Goal: Communication & Community: Answer question/provide support

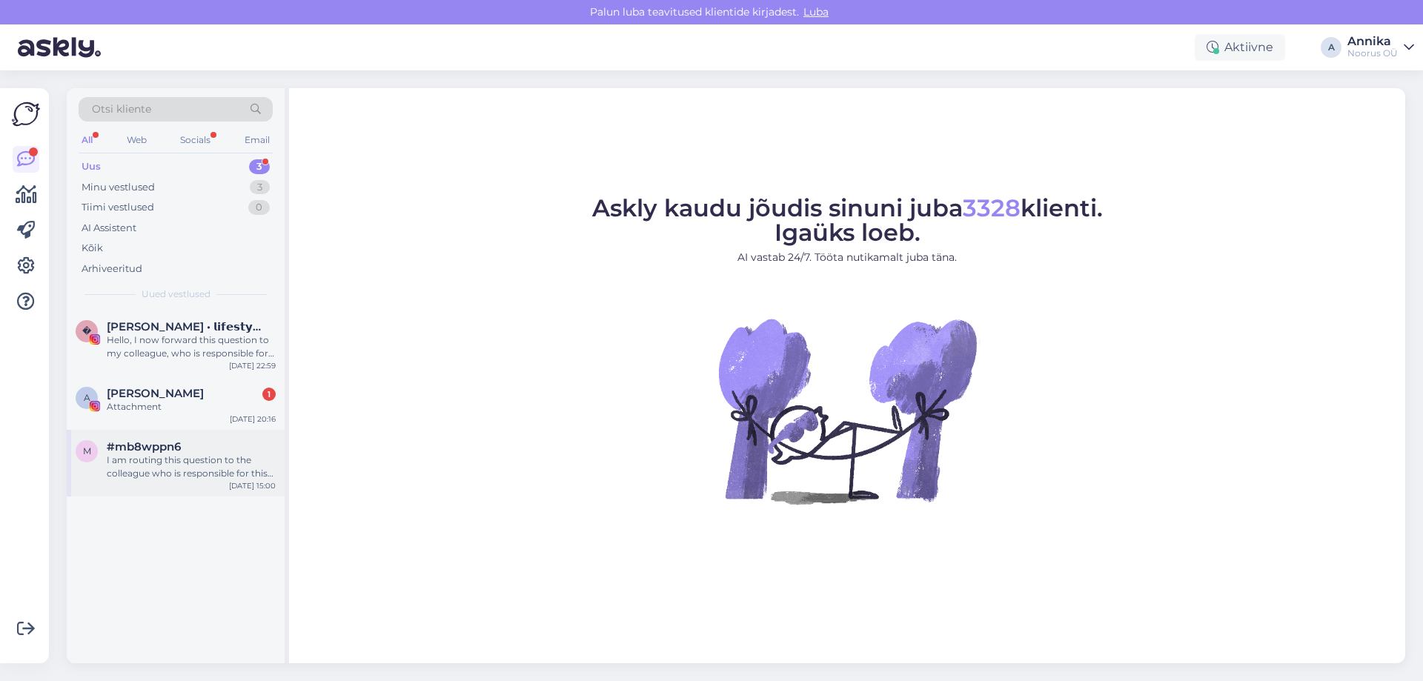
click at [185, 457] on div "I am routing this question to the colleague who is responsible for this topic. …" at bounding box center [191, 467] width 169 height 27
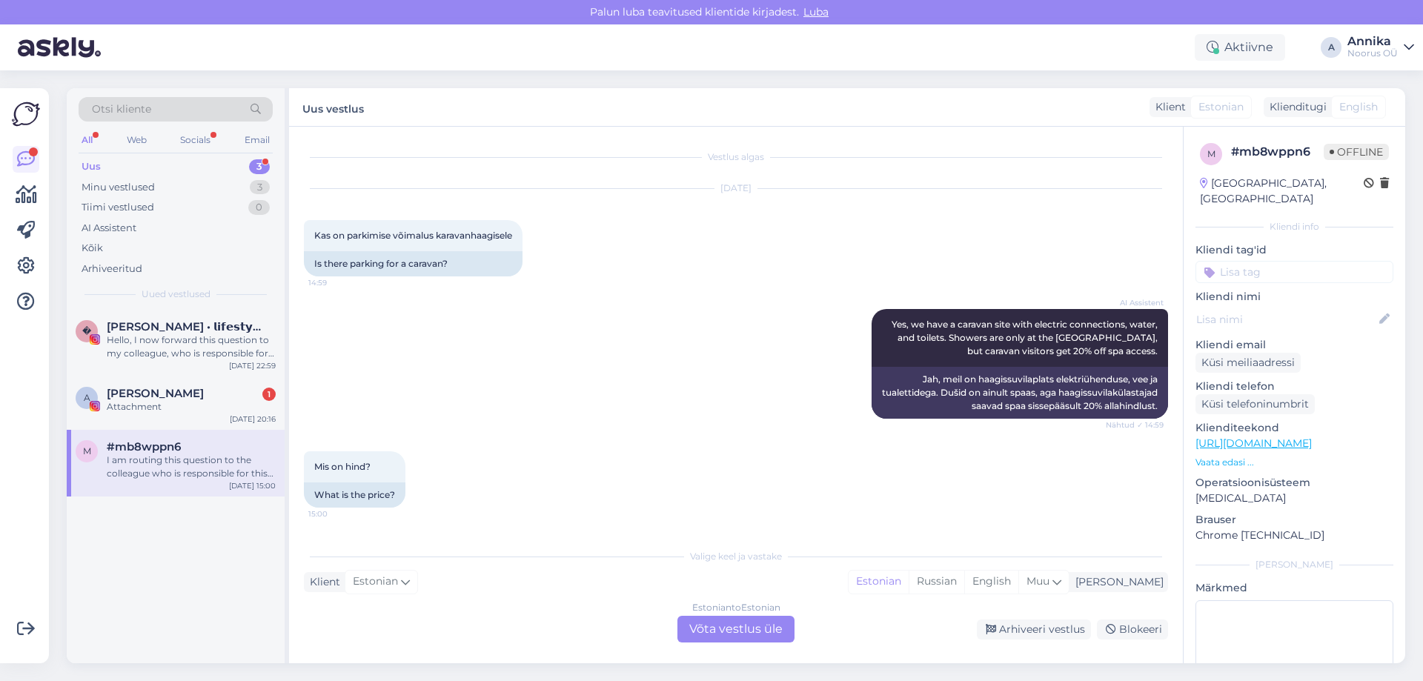
scroll to position [152, 0]
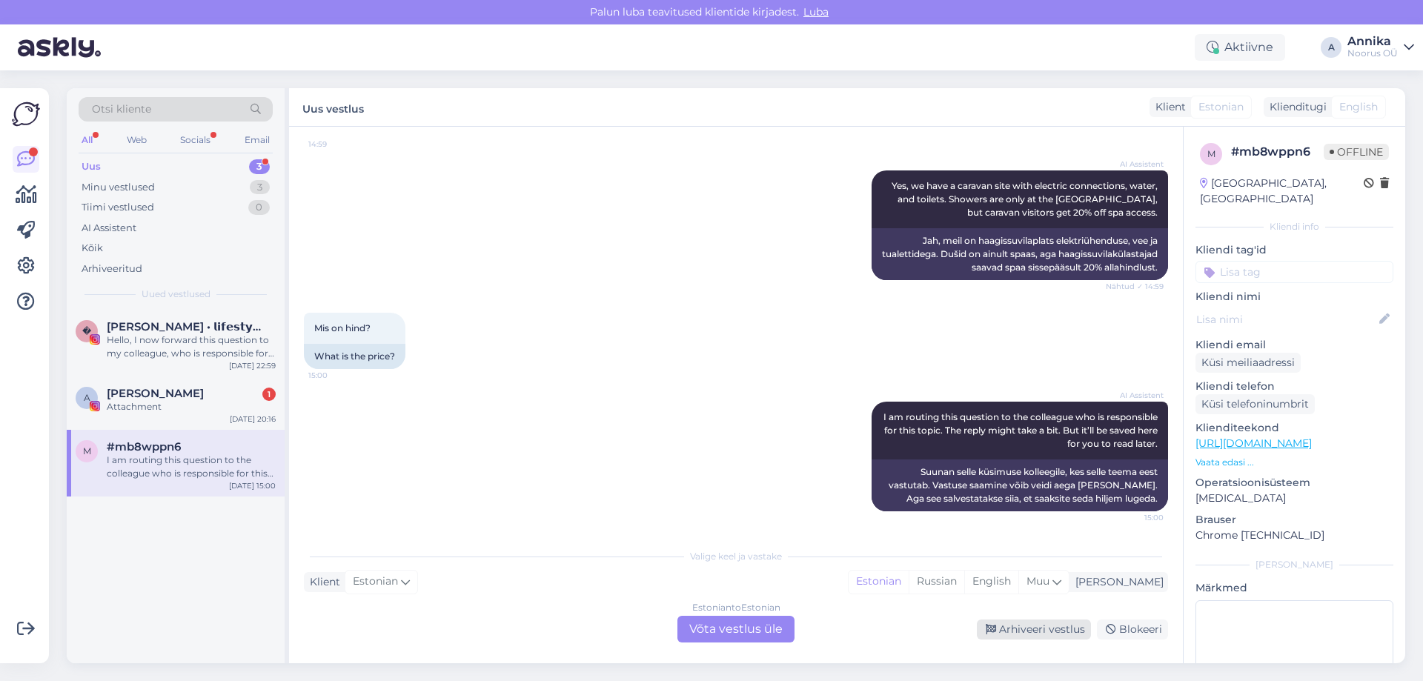
click at [1023, 630] on div "Arhiveeri vestlus" at bounding box center [1034, 630] width 114 height 20
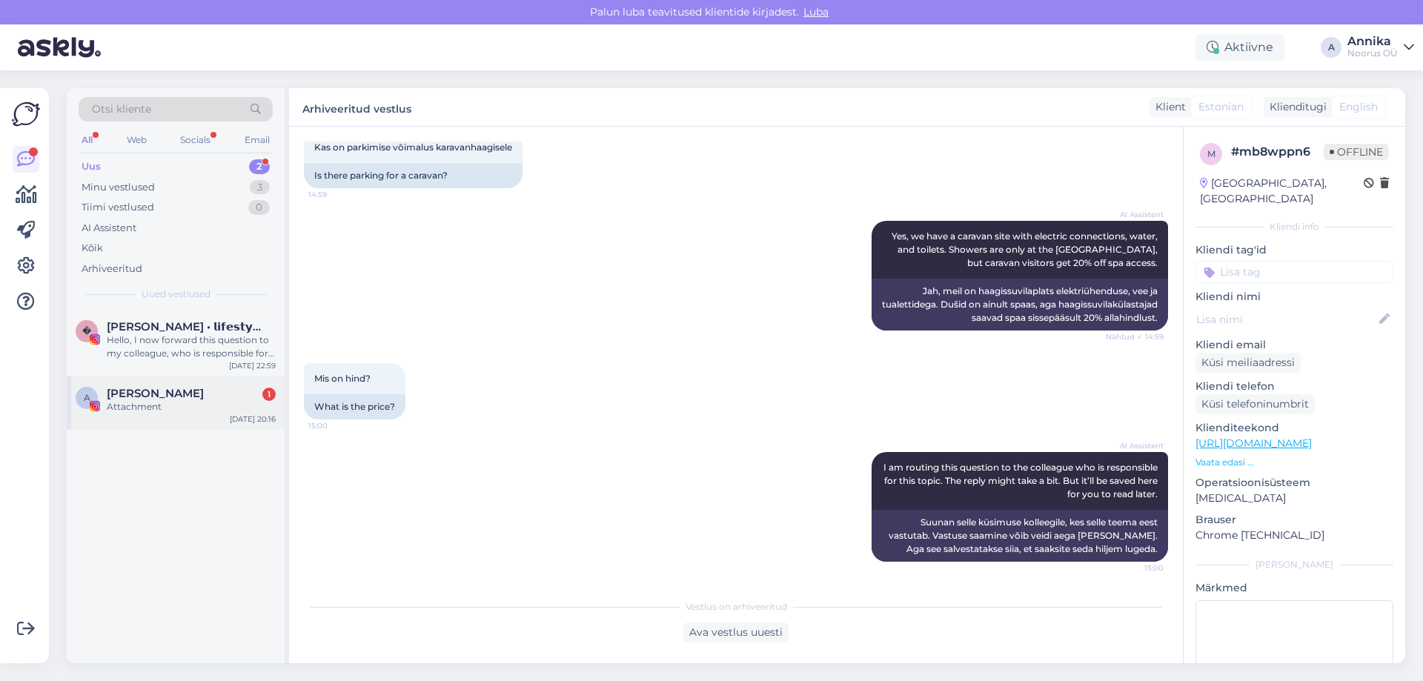
click at [173, 397] on span "[PERSON_NAME]" at bounding box center [155, 393] width 97 height 13
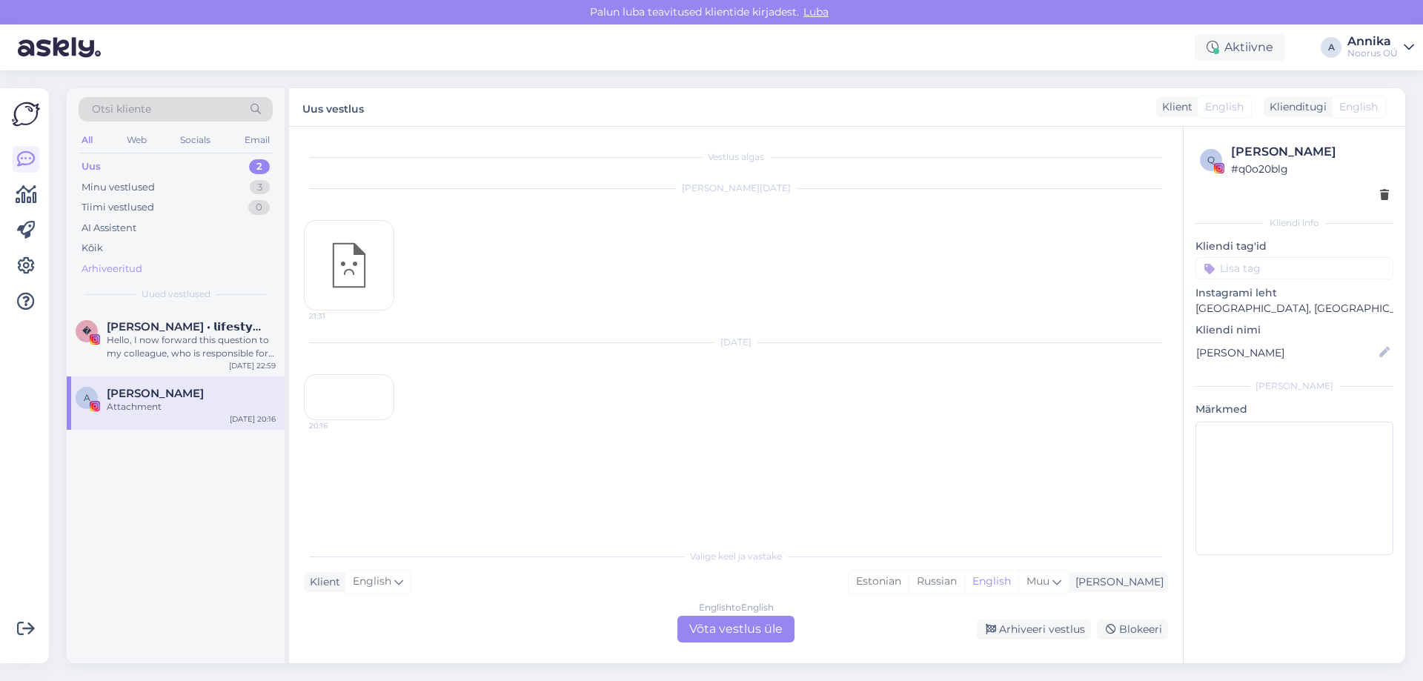
click at [153, 268] on div "Arhiveeritud" at bounding box center [176, 269] width 194 height 21
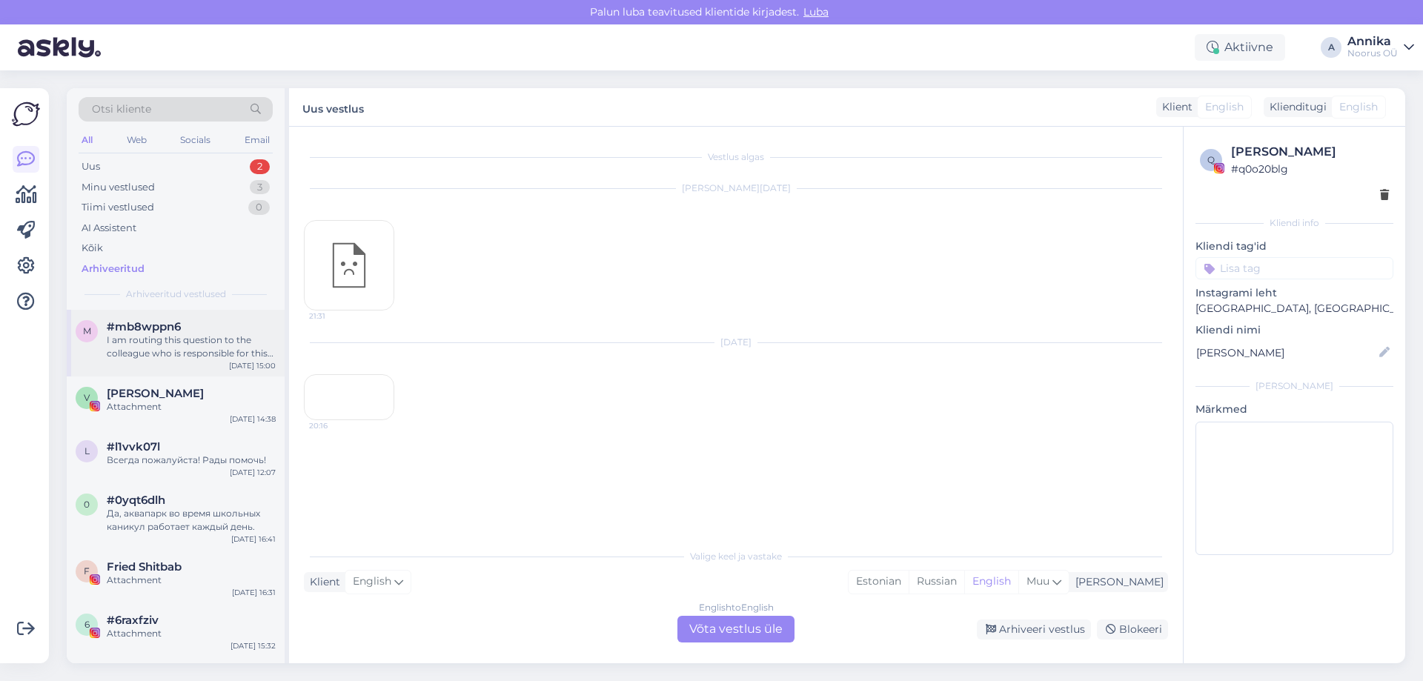
click at [167, 349] on div "I am routing this question to the colleague who is responsible for this topic. …" at bounding box center [191, 347] width 169 height 27
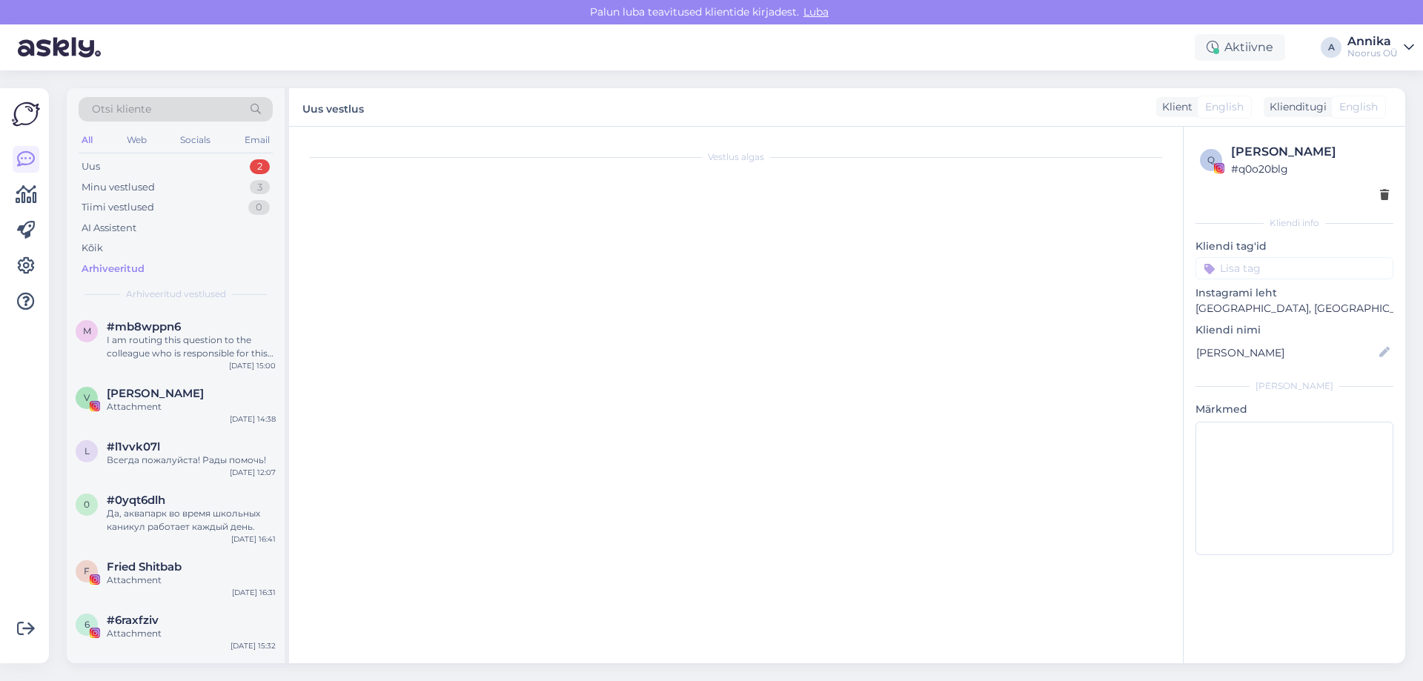
scroll to position [102, 0]
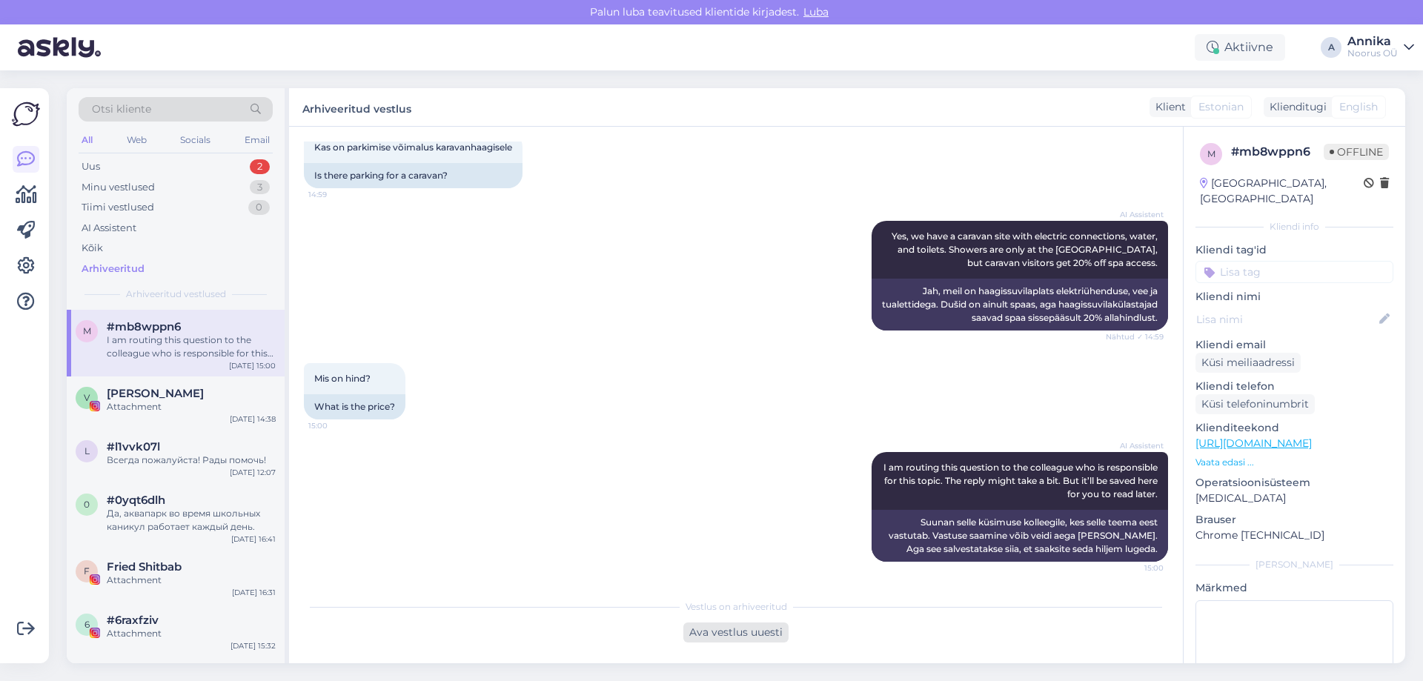
click at [704, 635] on div "Ava vestlus uuesti" at bounding box center [736, 633] width 105 height 20
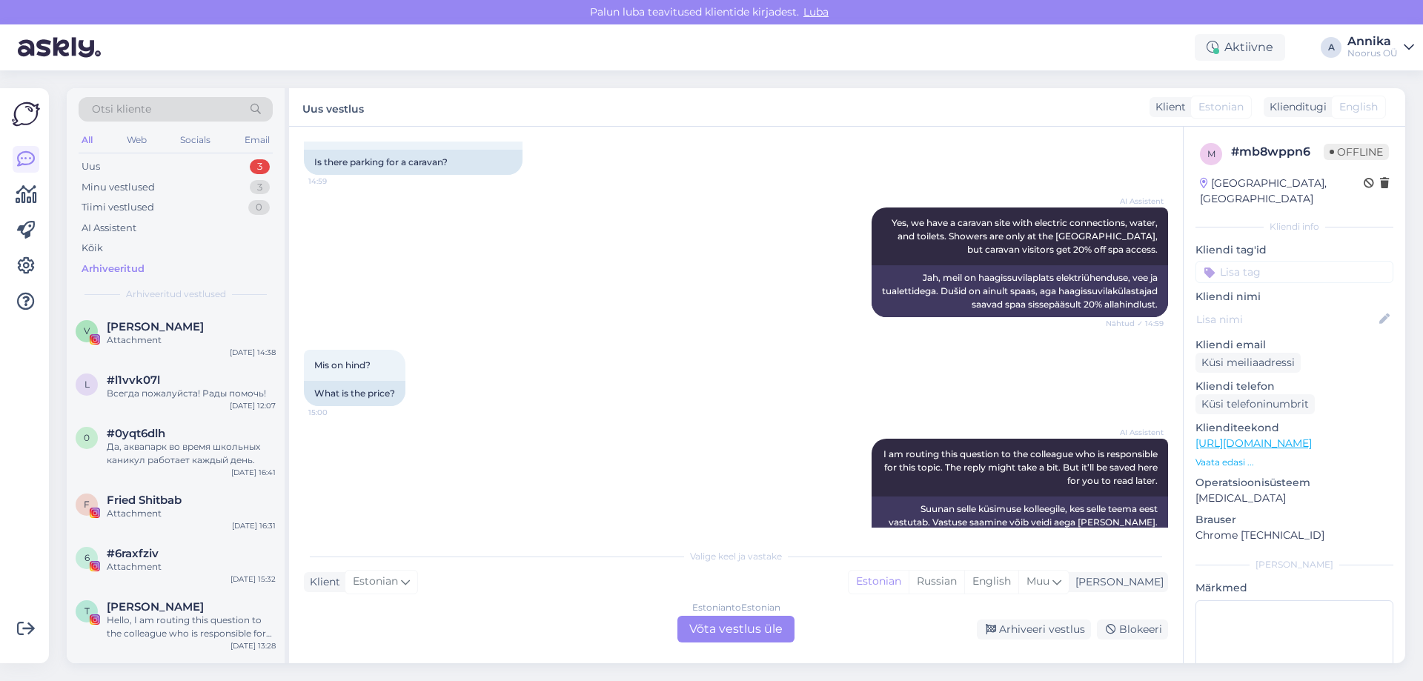
drag, startPoint x: 692, startPoint y: 626, endPoint x: 565, endPoint y: 448, distance: 219.1
click at [692, 627] on div "Estonian to Estonian Võta vestlus üle" at bounding box center [736, 629] width 117 height 27
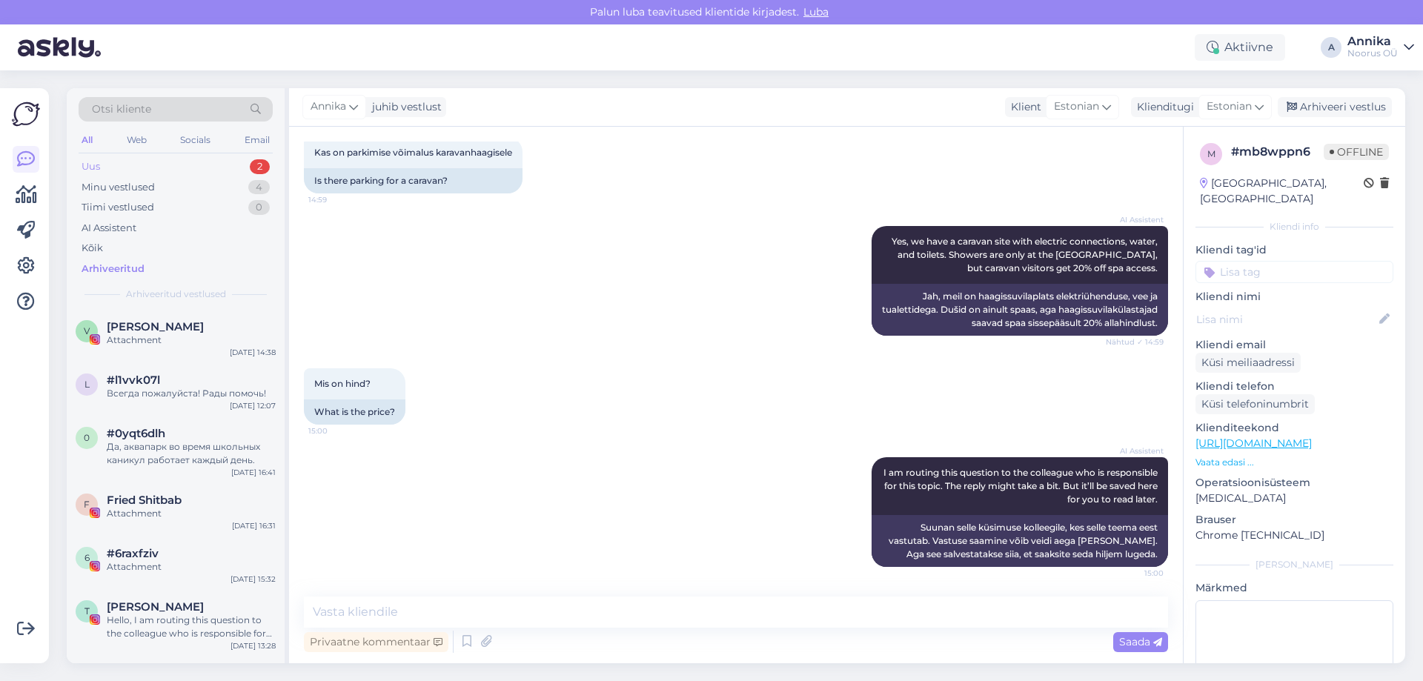
scroll to position [96, 0]
click at [203, 163] on div "Uus 2" at bounding box center [176, 166] width 194 height 21
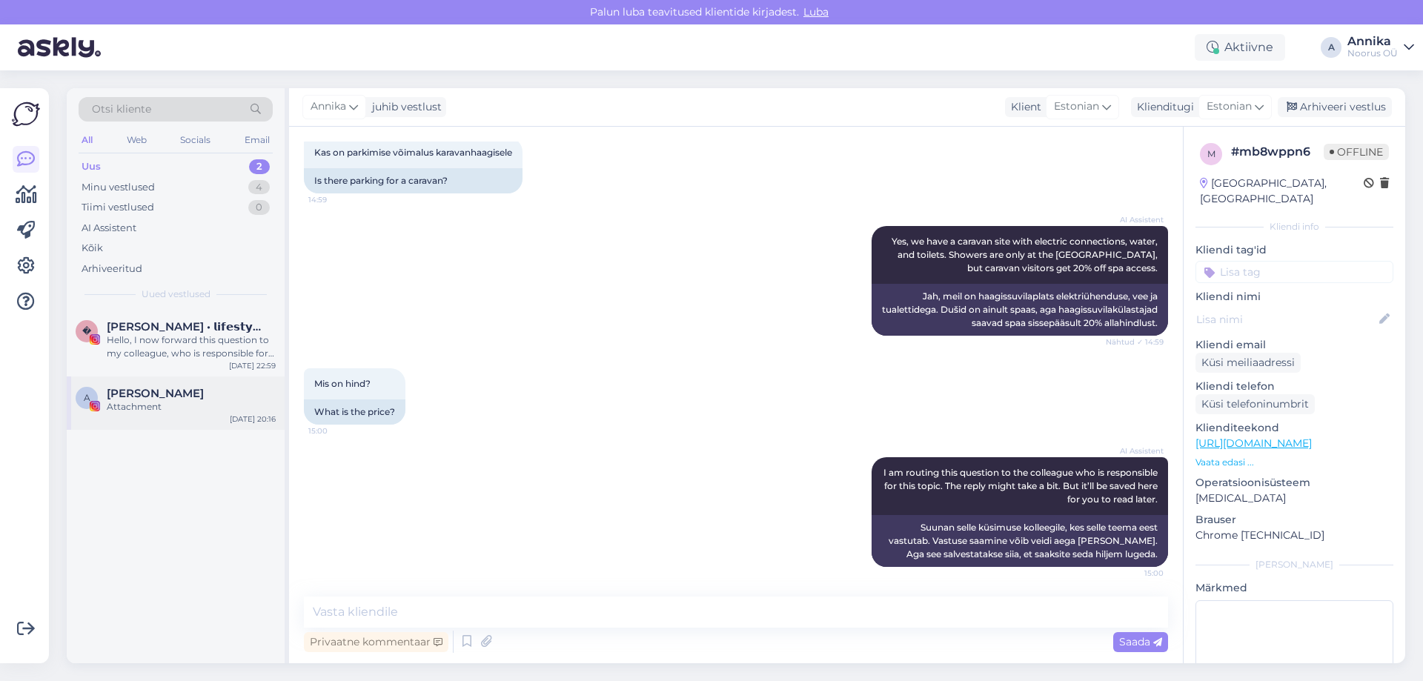
click at [127, 397] on span "[PERSON_NAME]" at bounding box center [155, 393] width 97 height 13
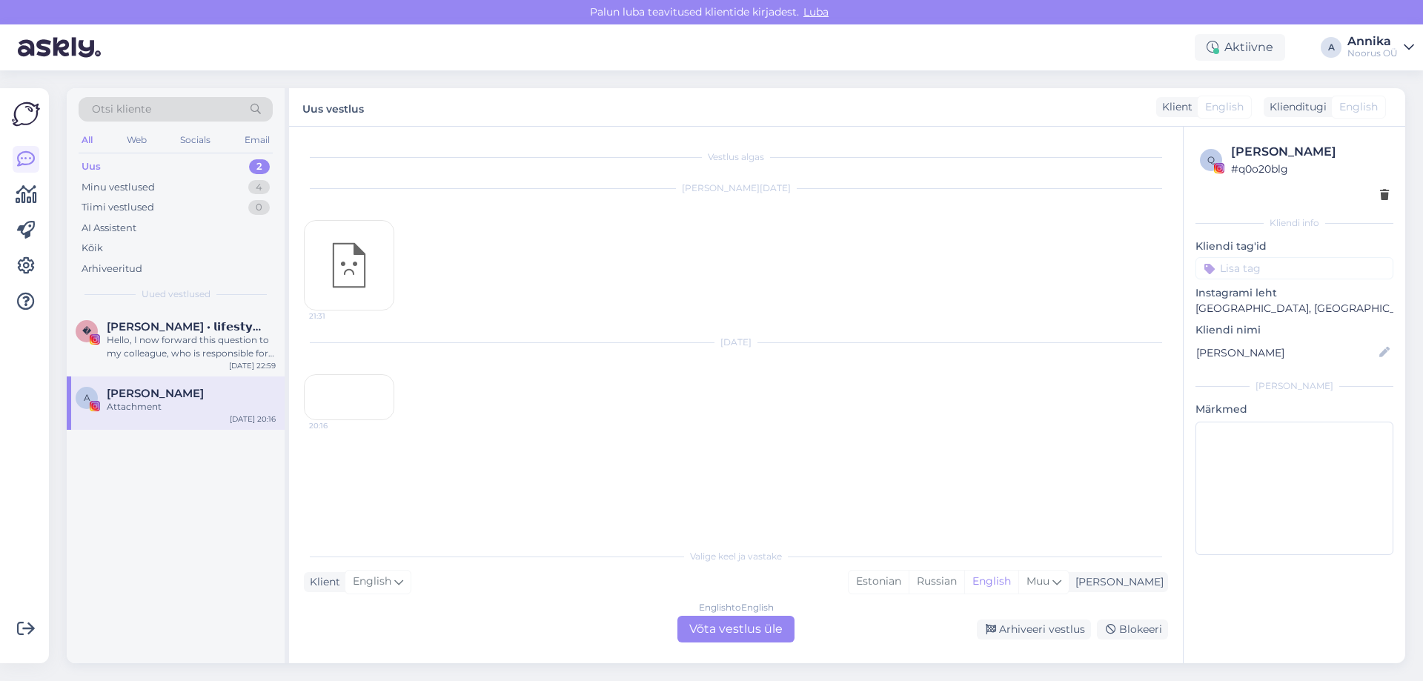
click at [363, 420] on div "20:16" at bounding box center [349, 397] width 90 height 46
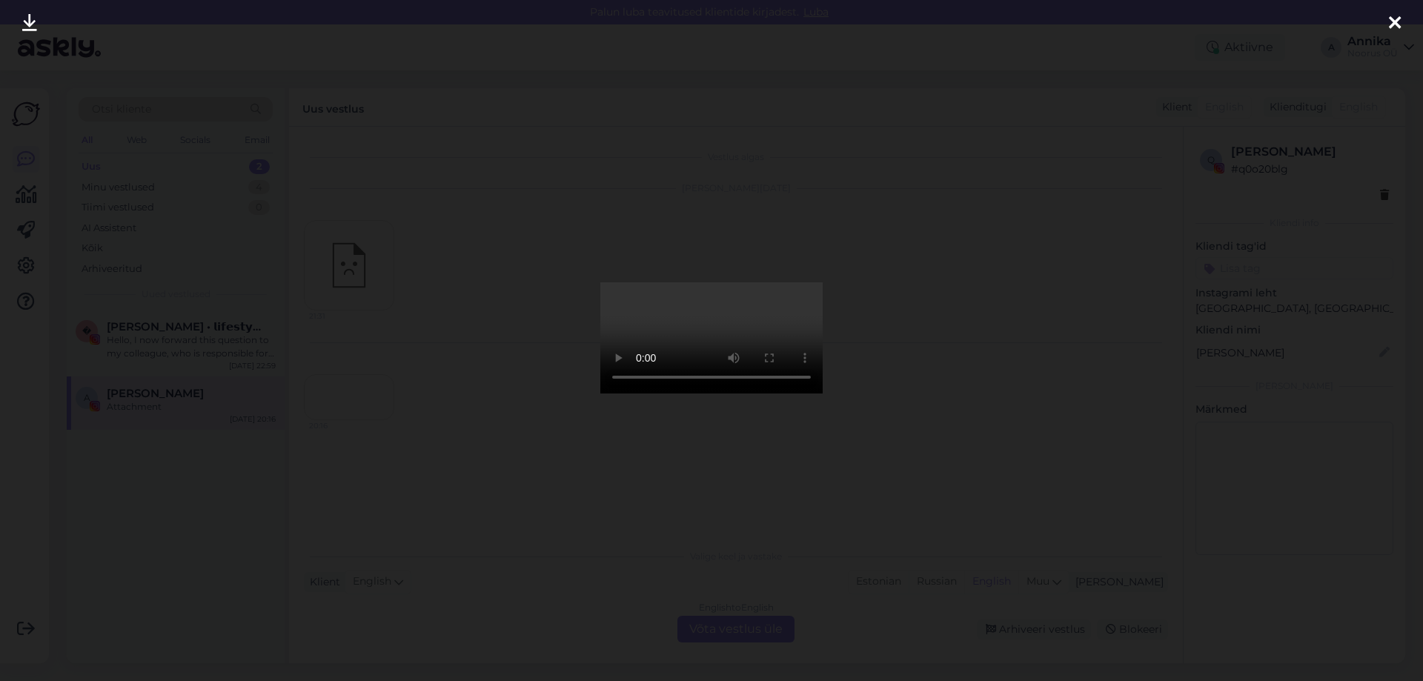
click at [1004, 340] on div at bounding box center [711, 340] width 1423 height 681
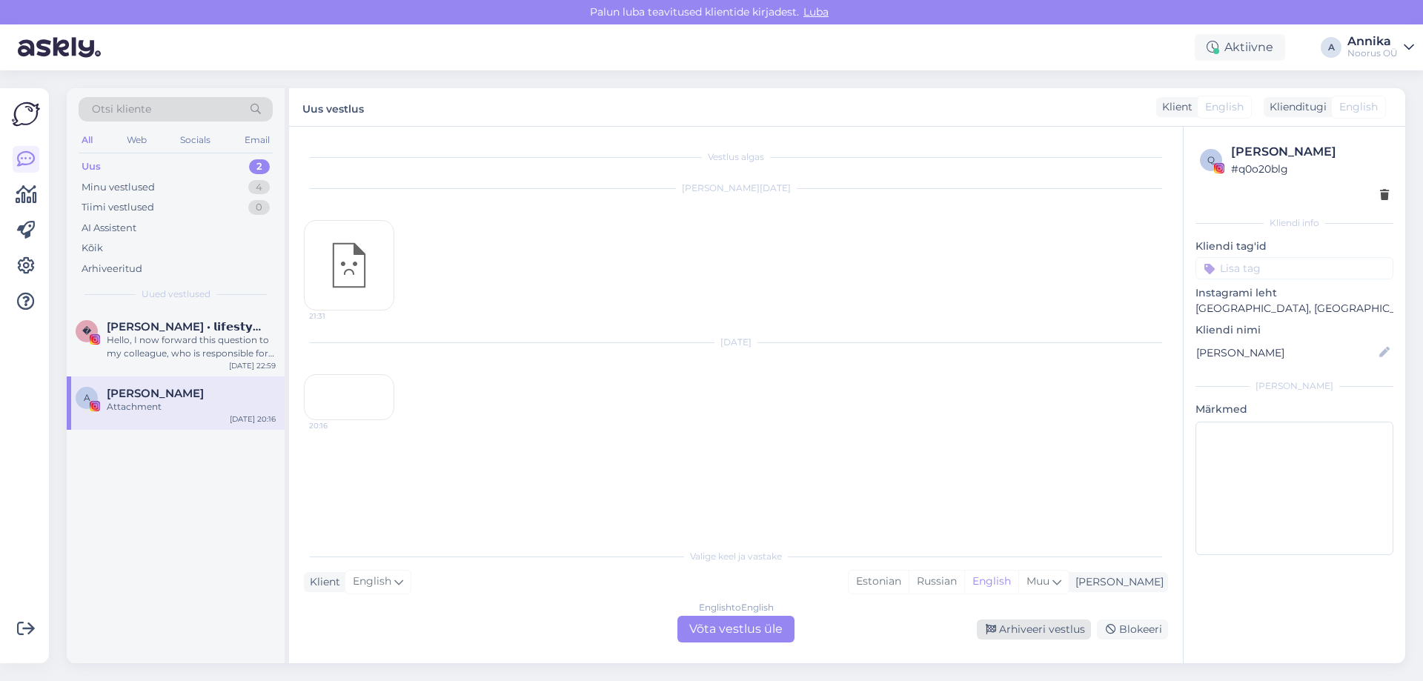
click at [1008, 632] on div "Arhiveeri vestlus" at bounding box center [1034, 630] width 114 height 20
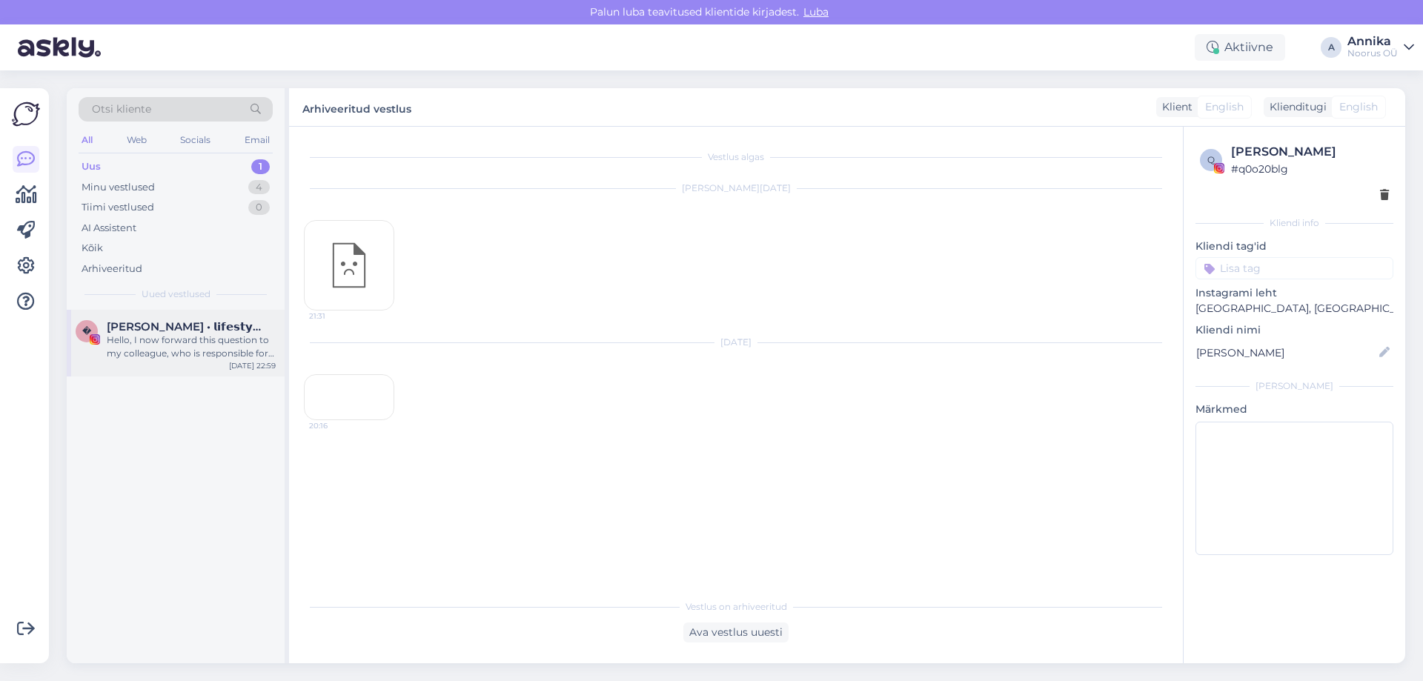
click at [175, 328] on span "[PERSON_NAME] • 𝗹𝗶𝗳𝗲𝘀𝘁𝘆𝗹𝗲 & 𝗳𝗼𝗼𝗱 𝘁𝗮𝘀𝘁𝗲" at bounding box center [184, 326] width 154 height 13
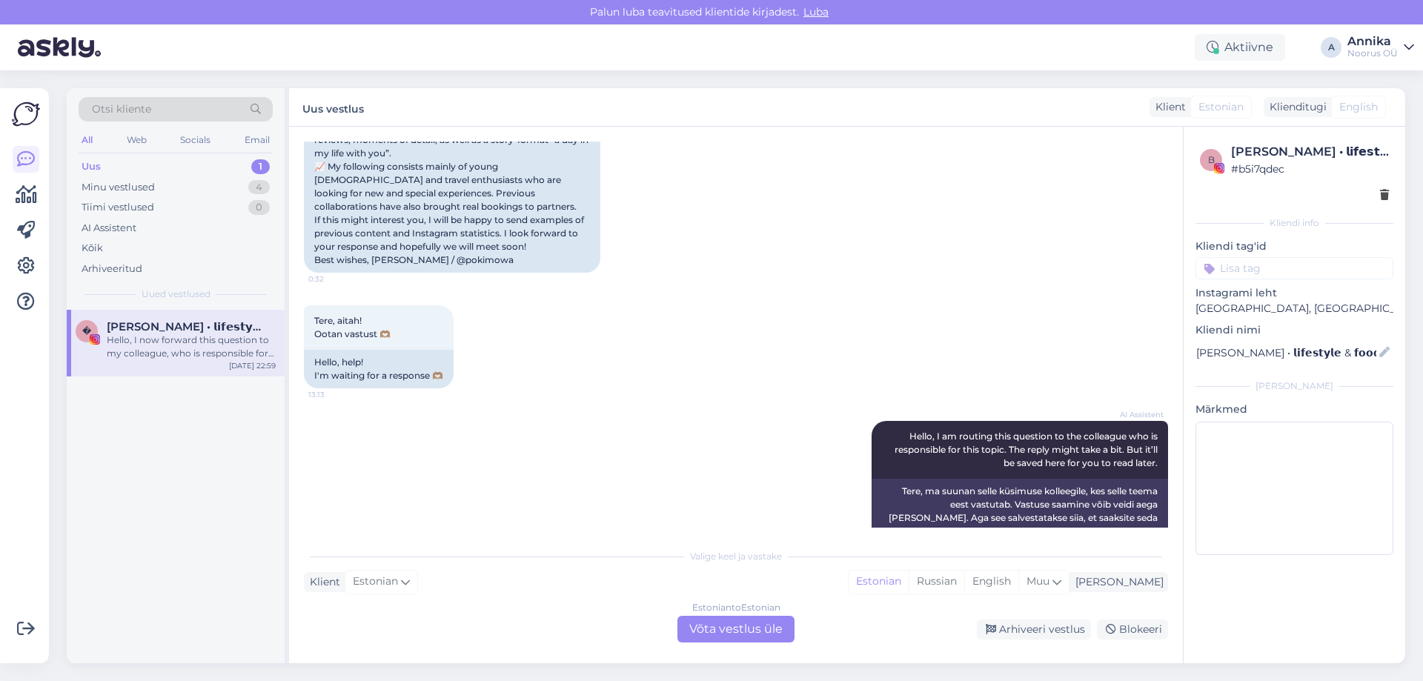
scroll to position [650, 0]
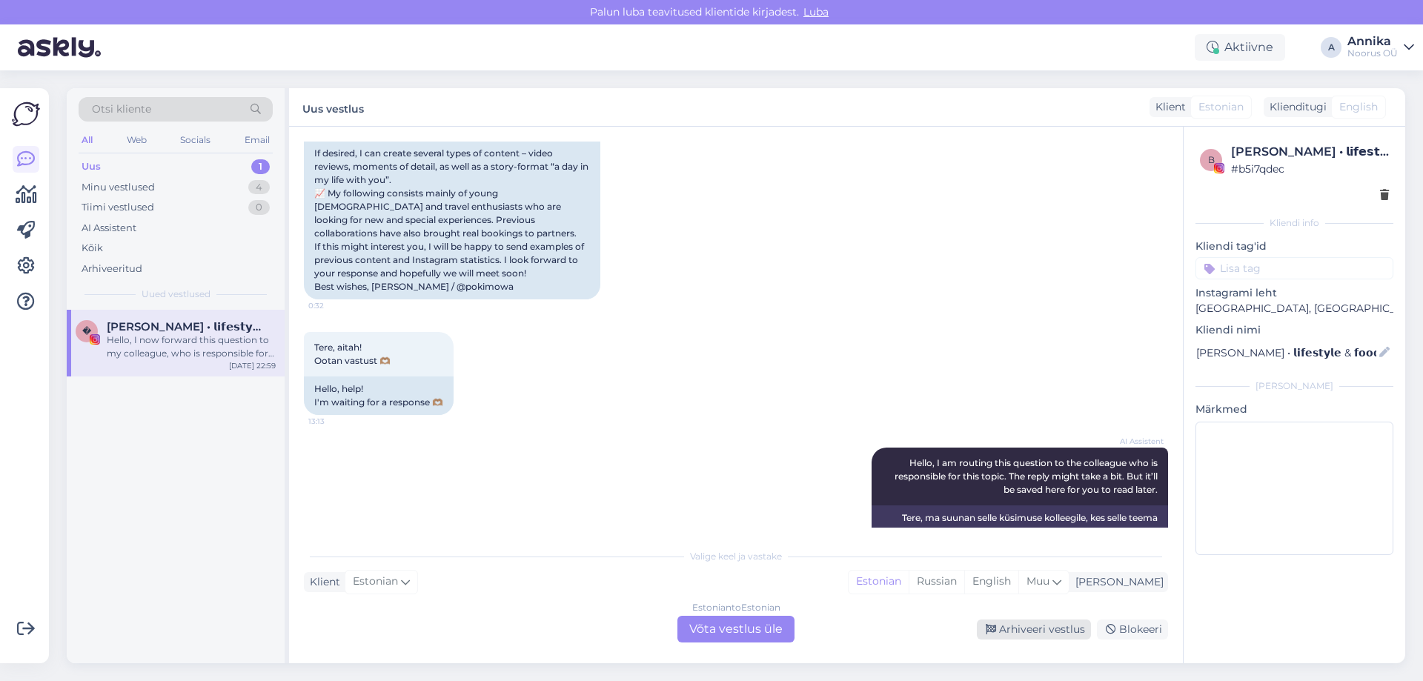
click at [1014, 621] on div "Arhiveeri vestlus" at bounding box center [1034, 630] width 114 height 20
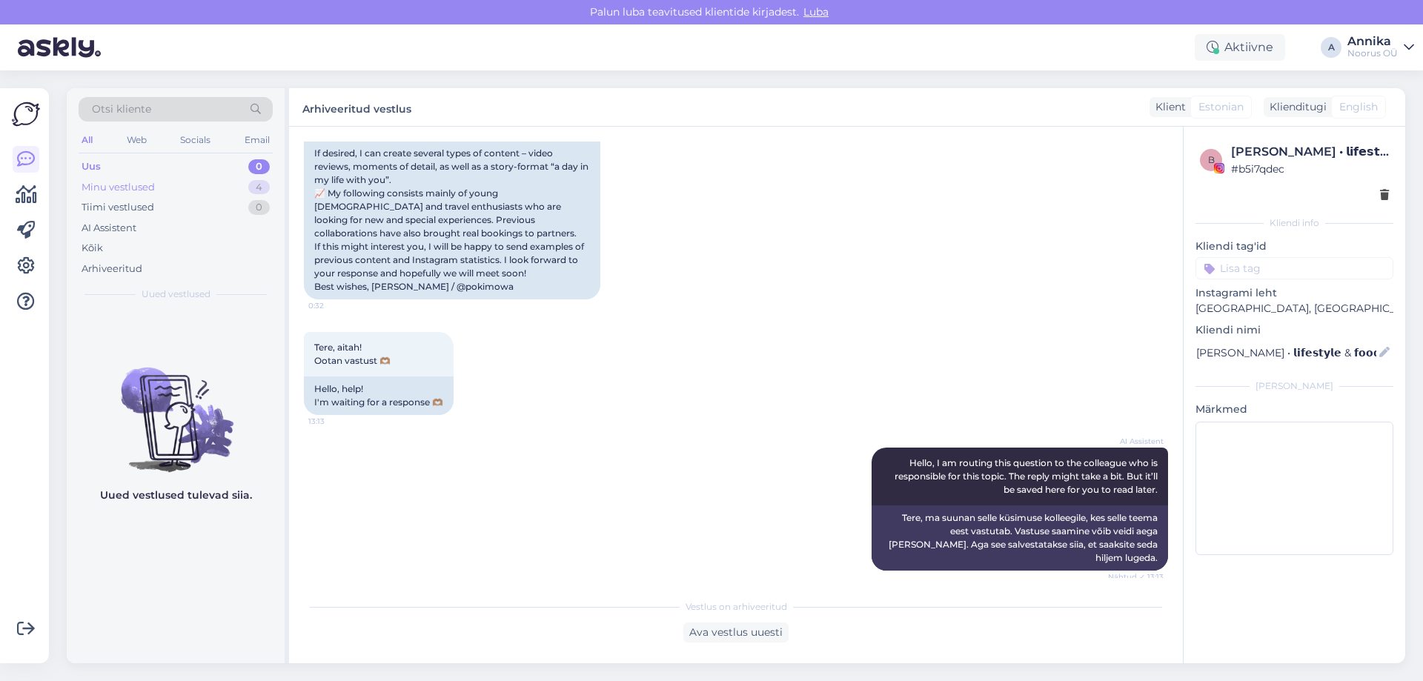
click at [215, 178] on div "Minu vestlused 4" at bounding box center [176, 187] width 194 height 21
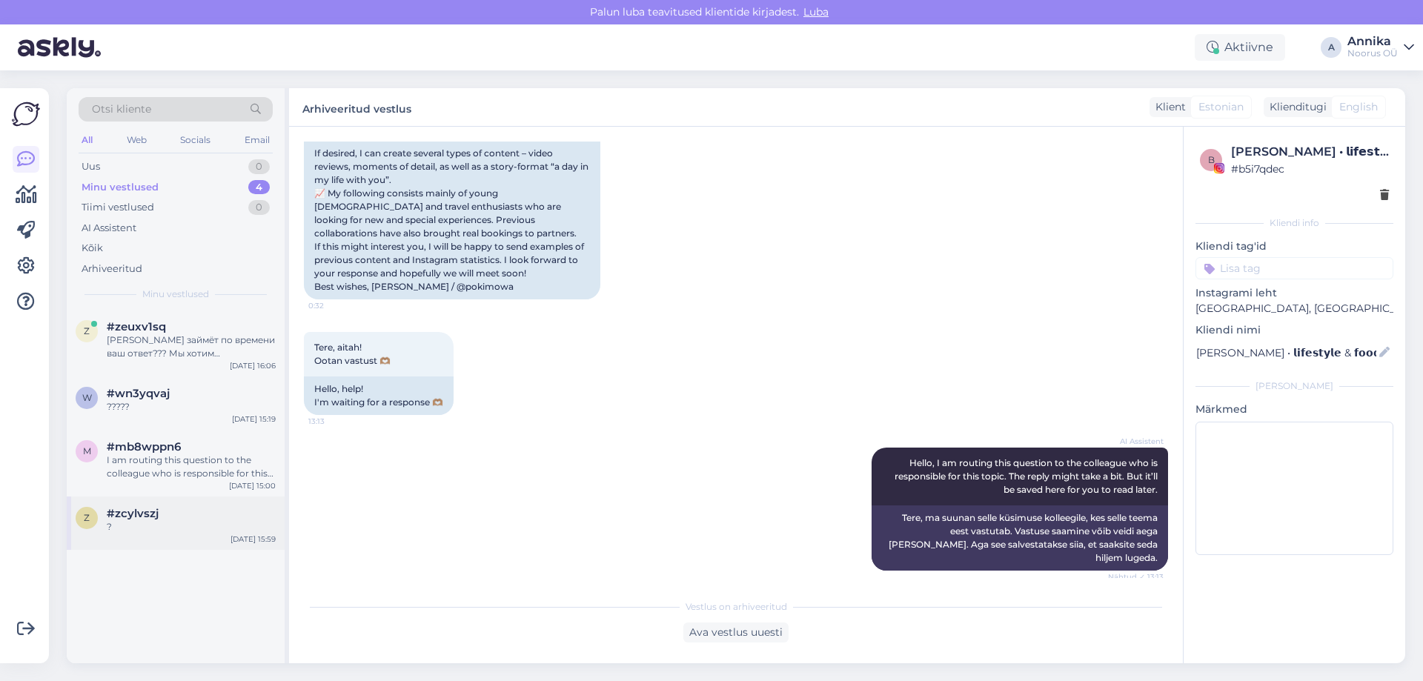
click at [127, 543] on div "z #zcylvszj ? [DATE] 15:59" at bounding box center [176, 523] width 218 height 53
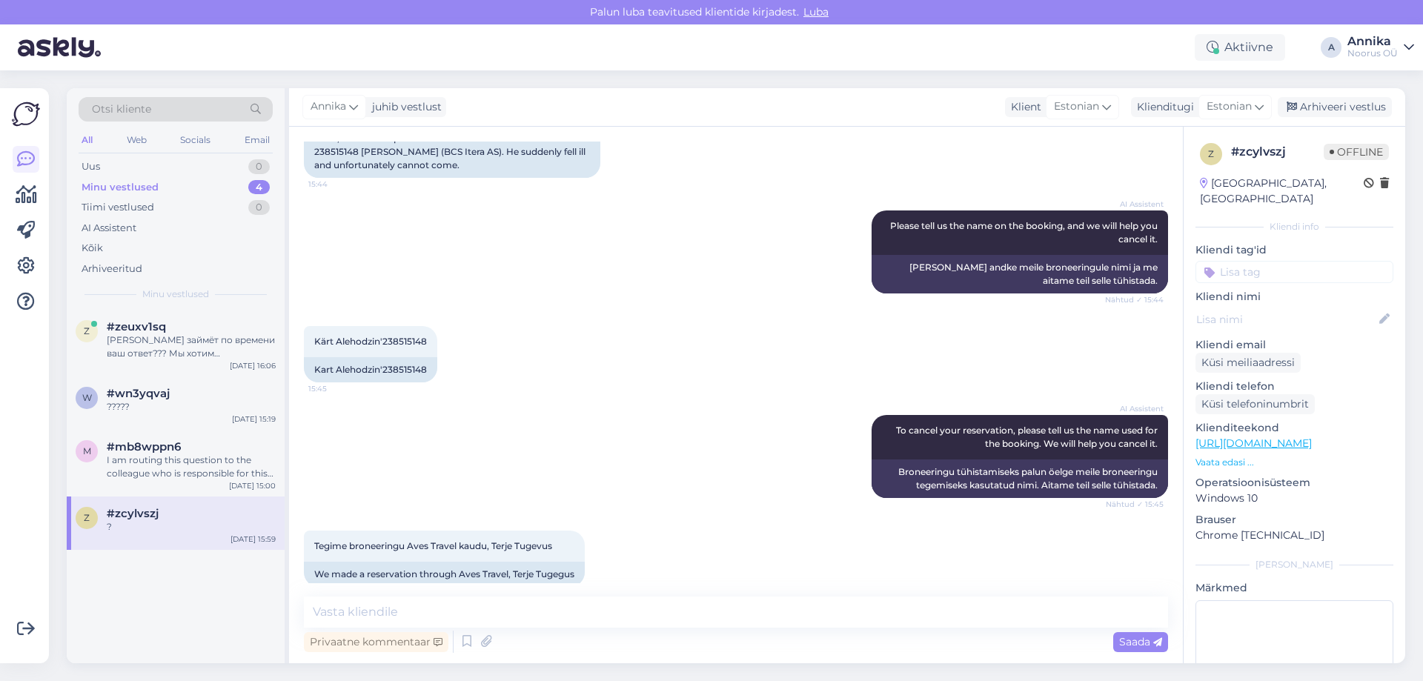
scroll to position [0, 0]
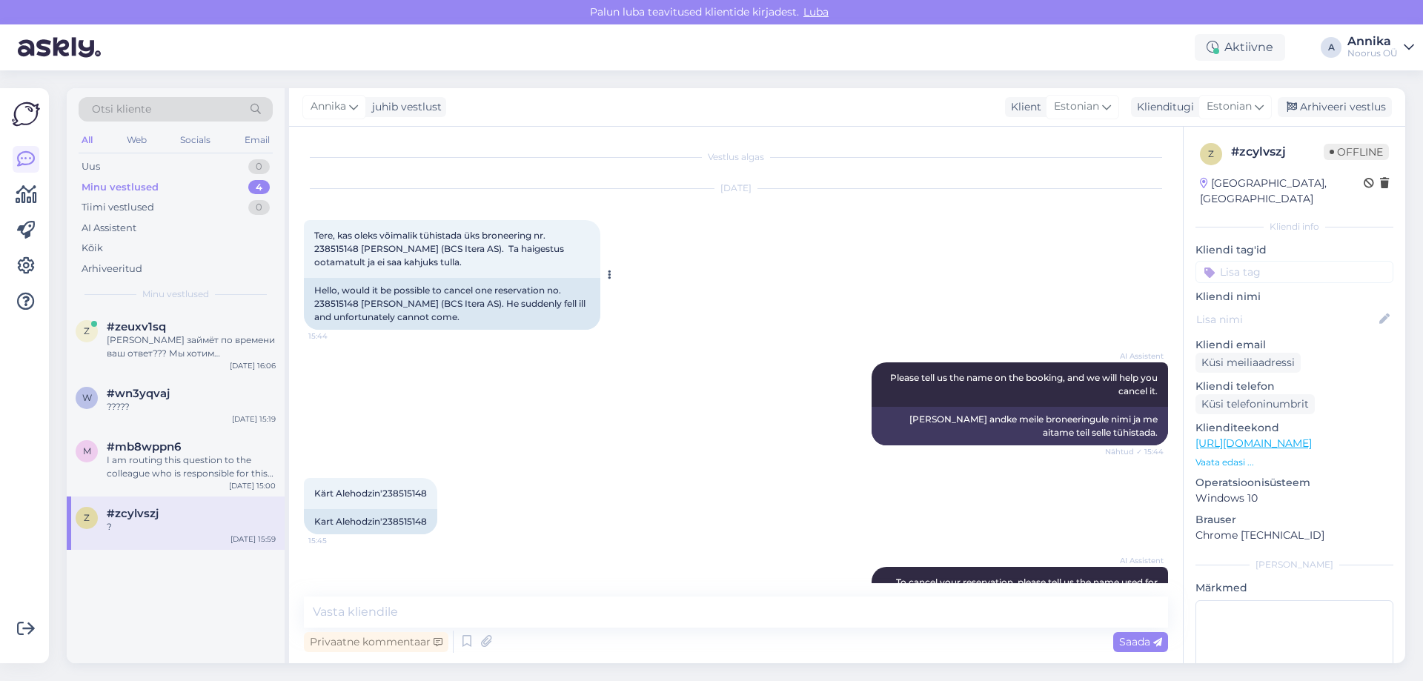
drag, startPoint x: 434, startPoint y: 247, endPoint x: 507, endPoint y: 259, distance: 74.5
click at [507, 259] on div "Tere, kas oleks võimalik tühistada üks broneering nr. 238515148 [PERSON_NAME] (…" at bounding box center [452, 249] width 297 height 58
click at [506, 262] on div "Tere, kas oleks võimalik tühistada üks broneering nr. 238515148 [PERSON_NAME] (…" at bounding box center [452, 249] width 297 height 58
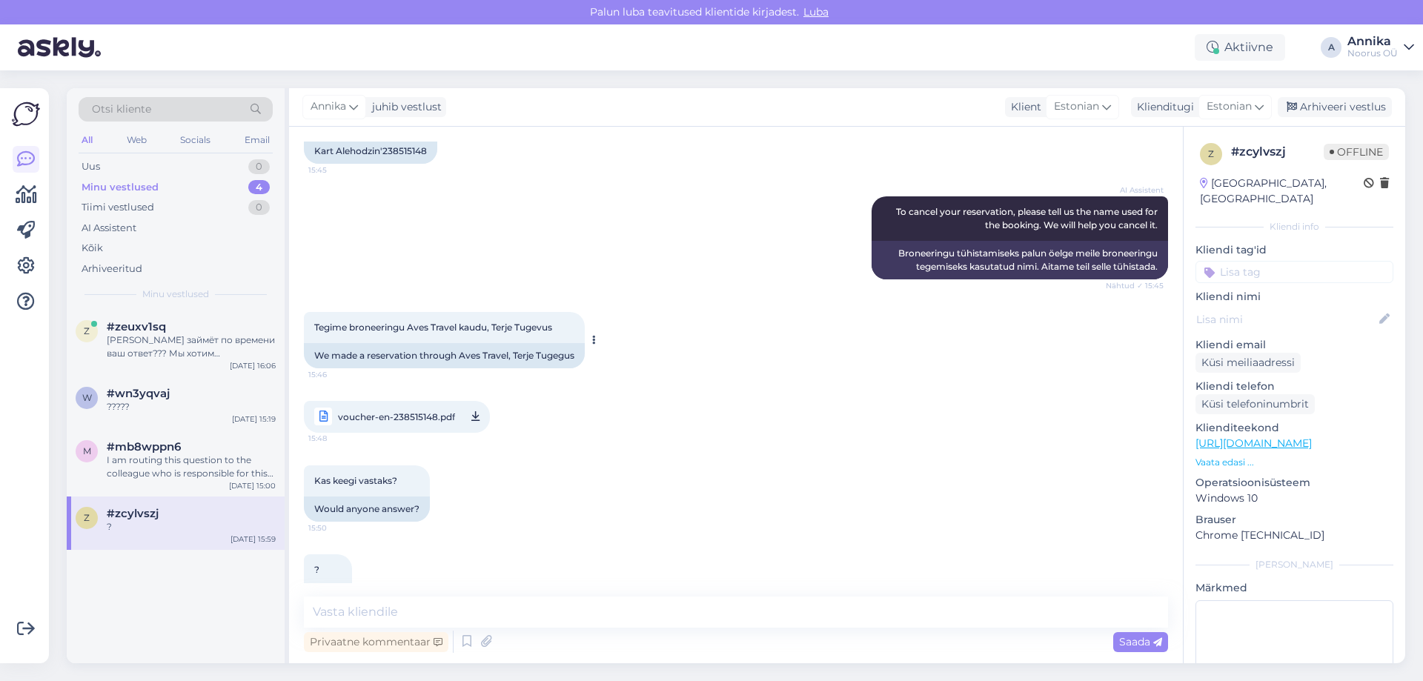
scroll to position [414, 0]
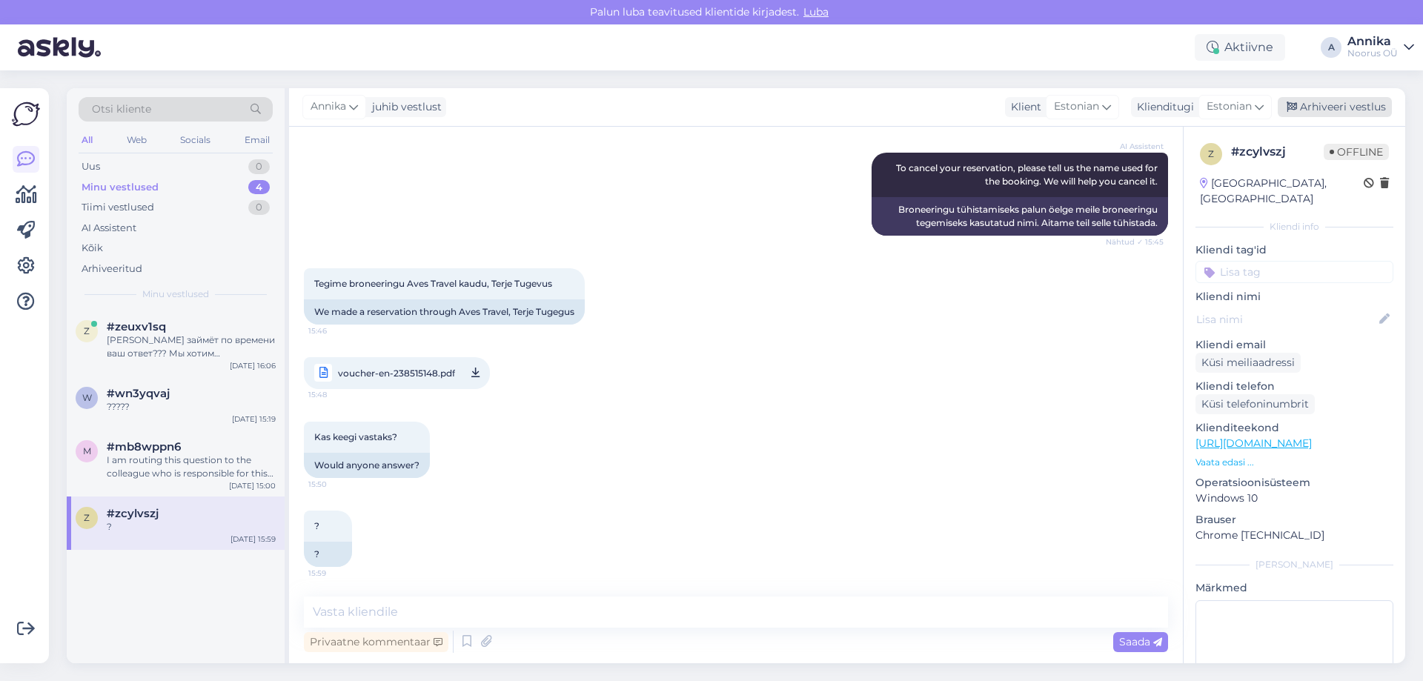
drag, startPoint x: 1363, startPoint y: 98, endPoint x: 1351, endPoint y: 112, distance: 18.9
click at [1363, 98] on div "Arhiveeri vestlus" at bounding box center [1335, 107] width 114 height 20
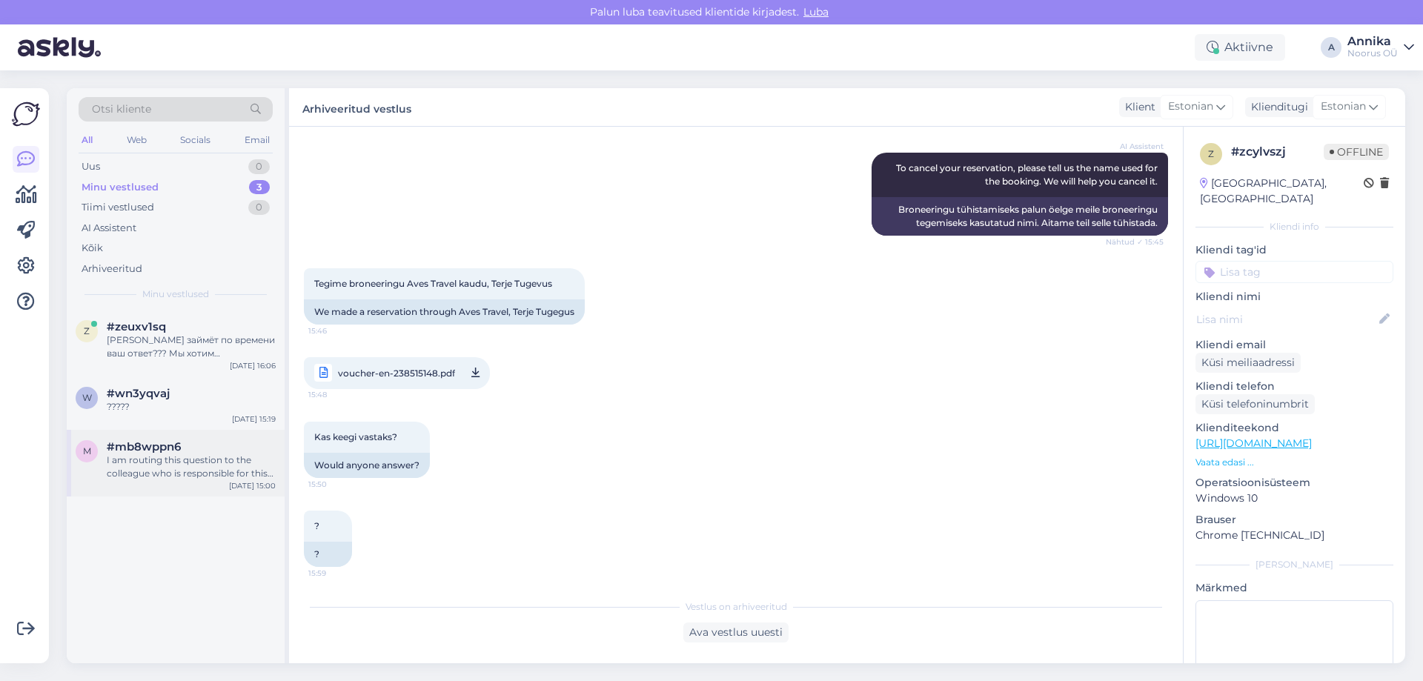
drag, startPoint x: 184, startPoint y: 466, endPoint x: 268, endPoint y: 444, distance: 86.5
click at [184, 465] on div "I am routing this question to the colleague who is responsible for this topic. …" at bounding box center [191, 467] width 169 height 27
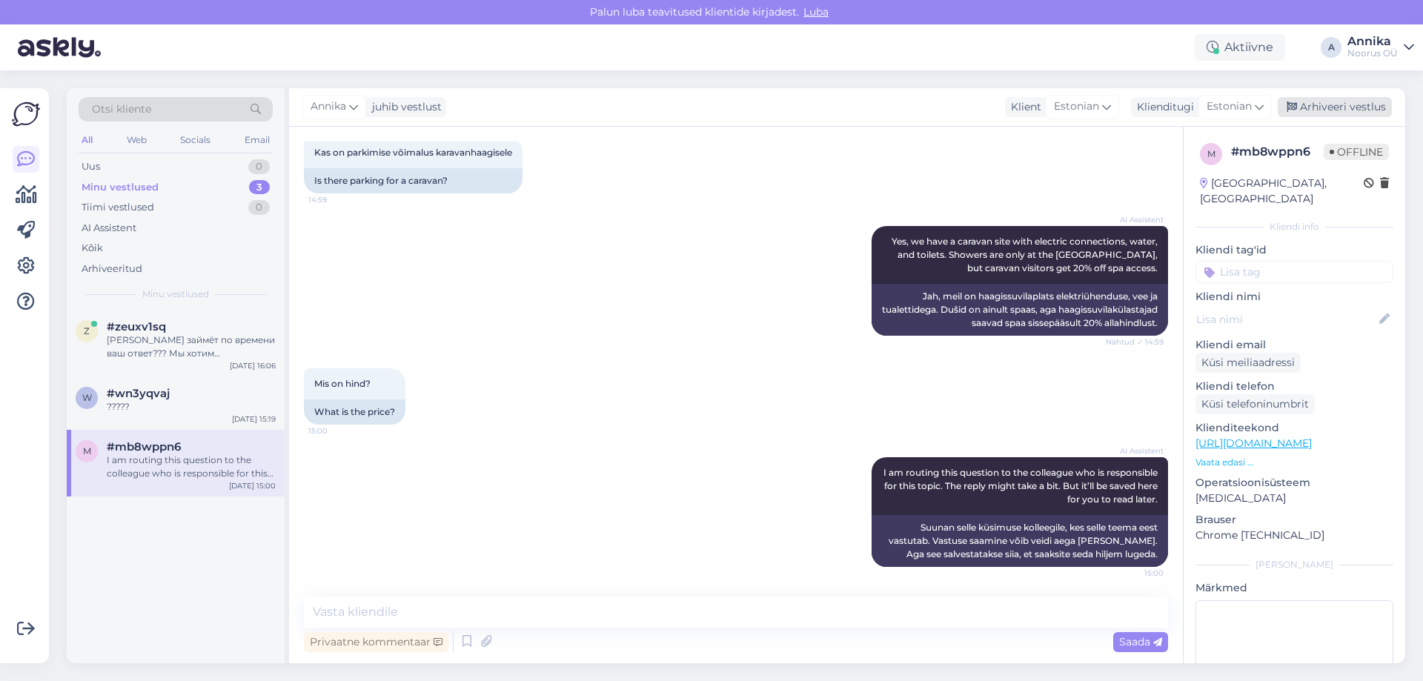
drag, startPoint x: 1318, startPoint y: 103, endPoint x: 463, endPoint y: 424, distance: 913.8
click at [1308, 113] on div "Arhiveeri vestlus" at bounding box center [1335, 107] width 114 height 20
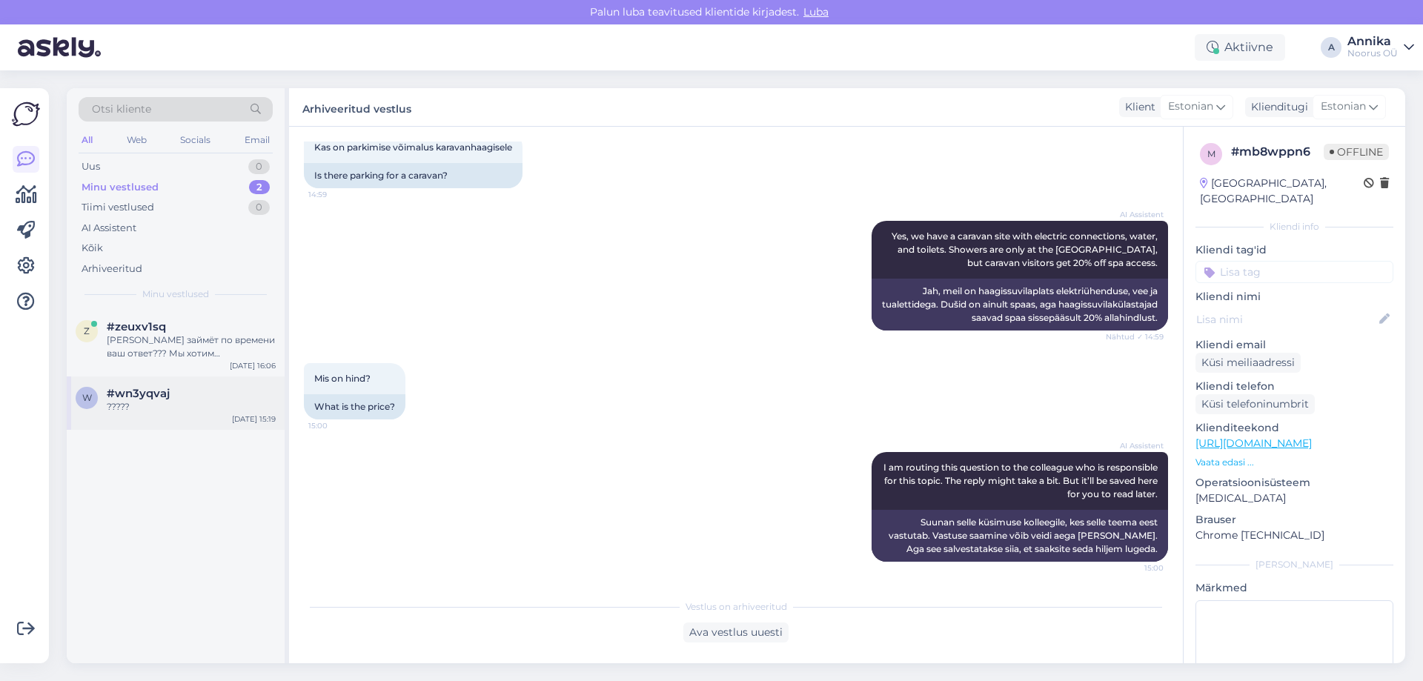
click at [193, 407] on div "?????" at bounding box center [191, 406] width 169 height 13
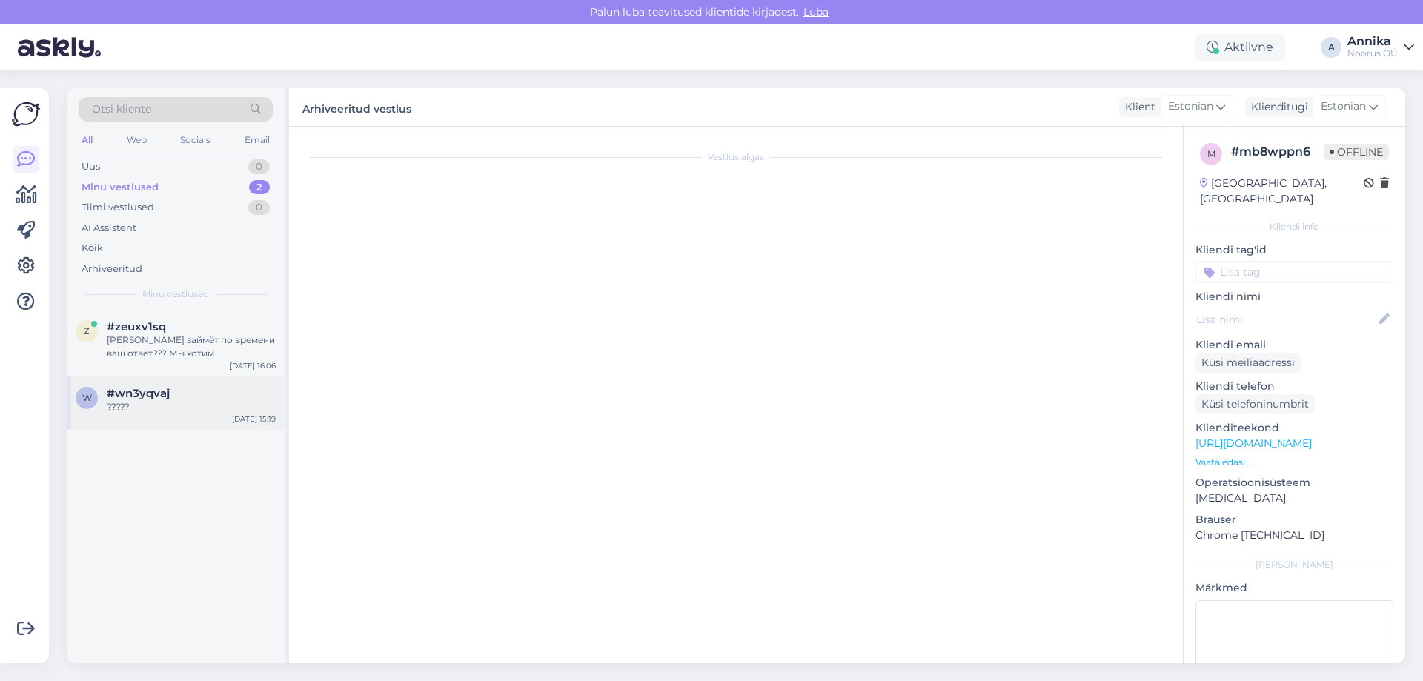
scroll to position [460, 0]
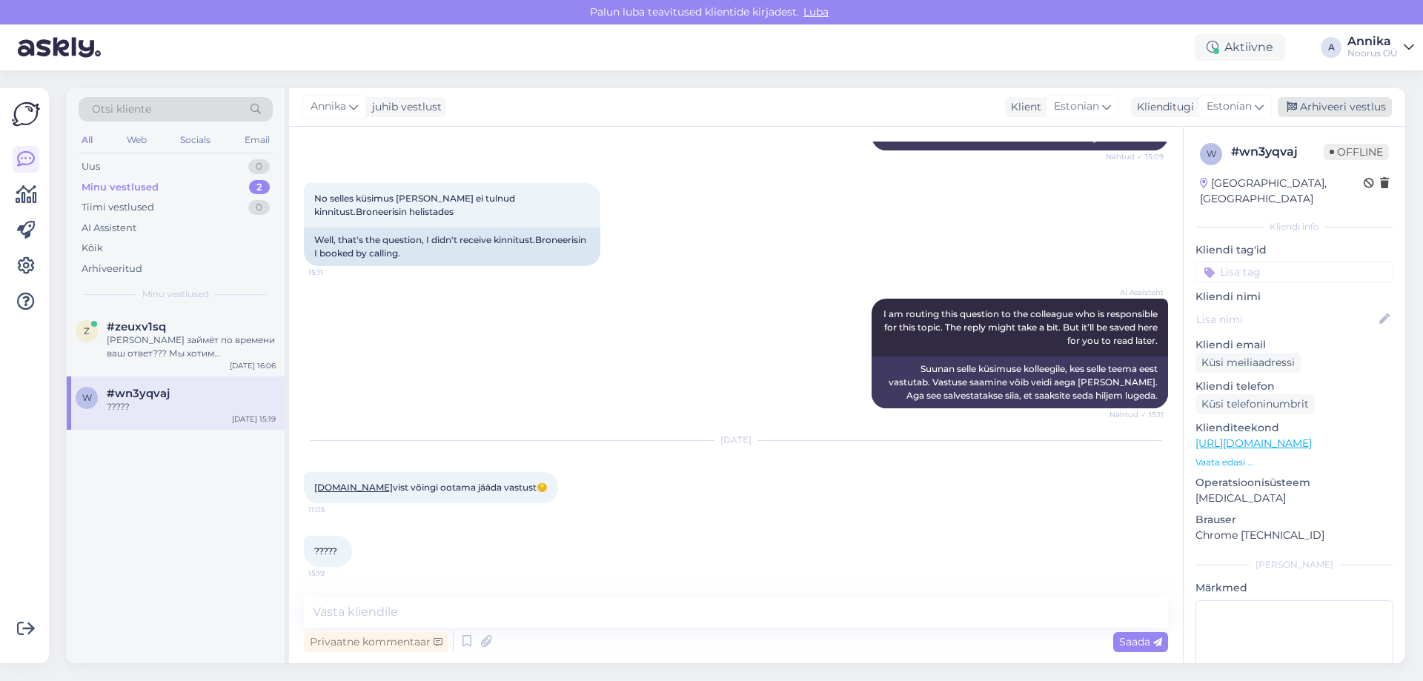
click at [1330, 105] on div "Arhiveeri vestlus" at bounding box center [1335, 107] width 114 height 20
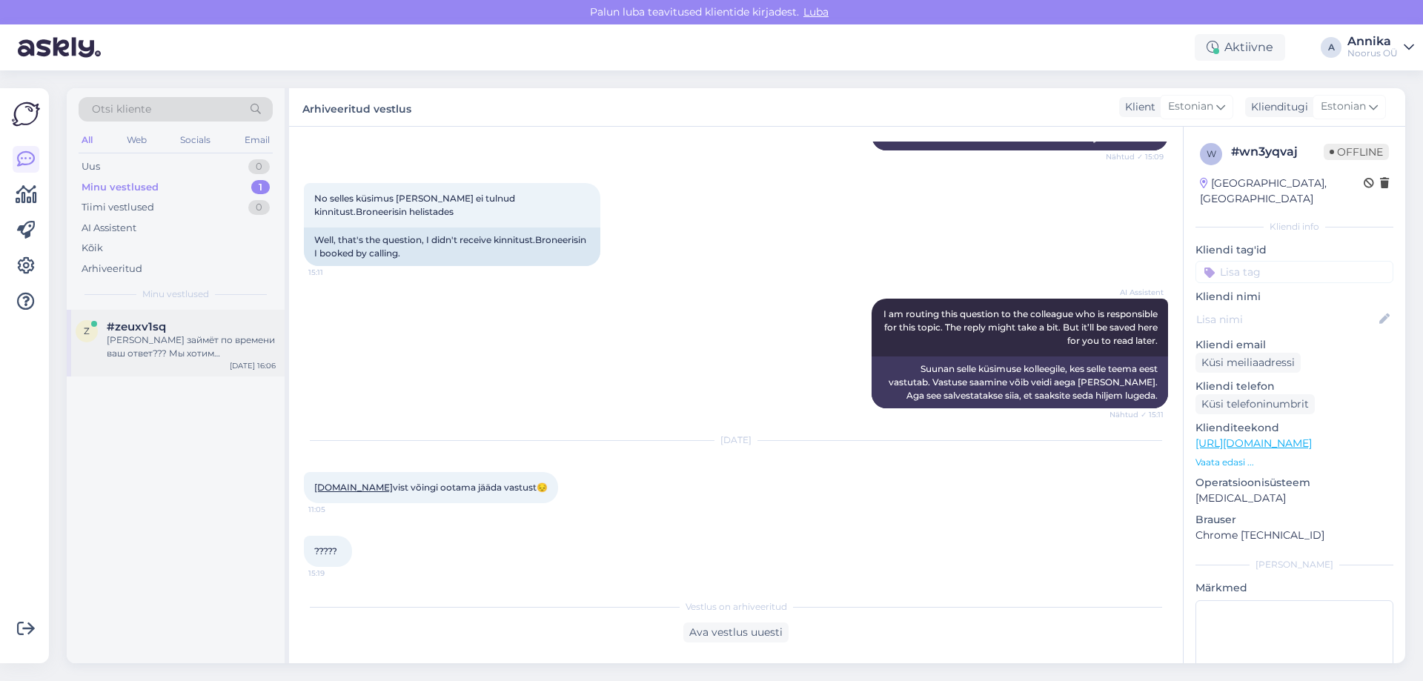
click at [141, 338] on div "[PERSON_NAME] займёт по времени ваш ответ??? Мы хотим забронировать [DATE] /[DA…" at bounding box center [191, 347] width 169 height 27
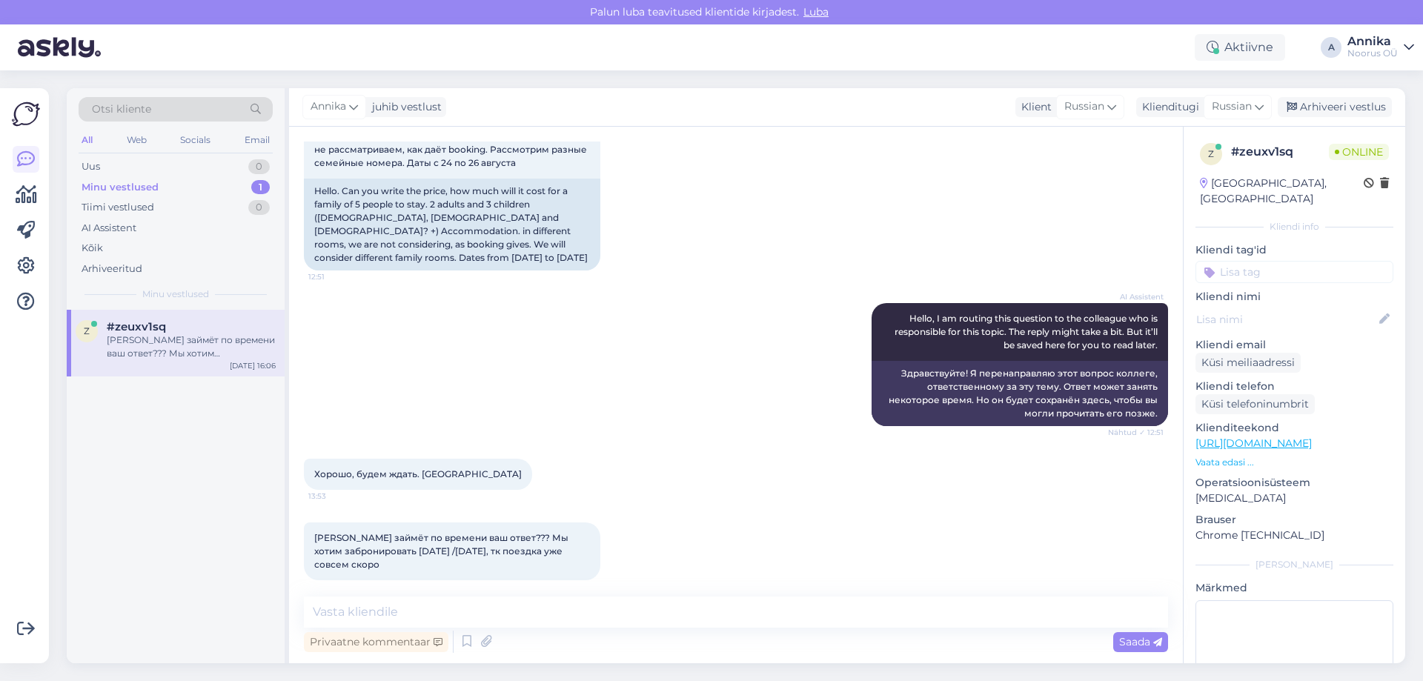
scroll to position [0, 0]
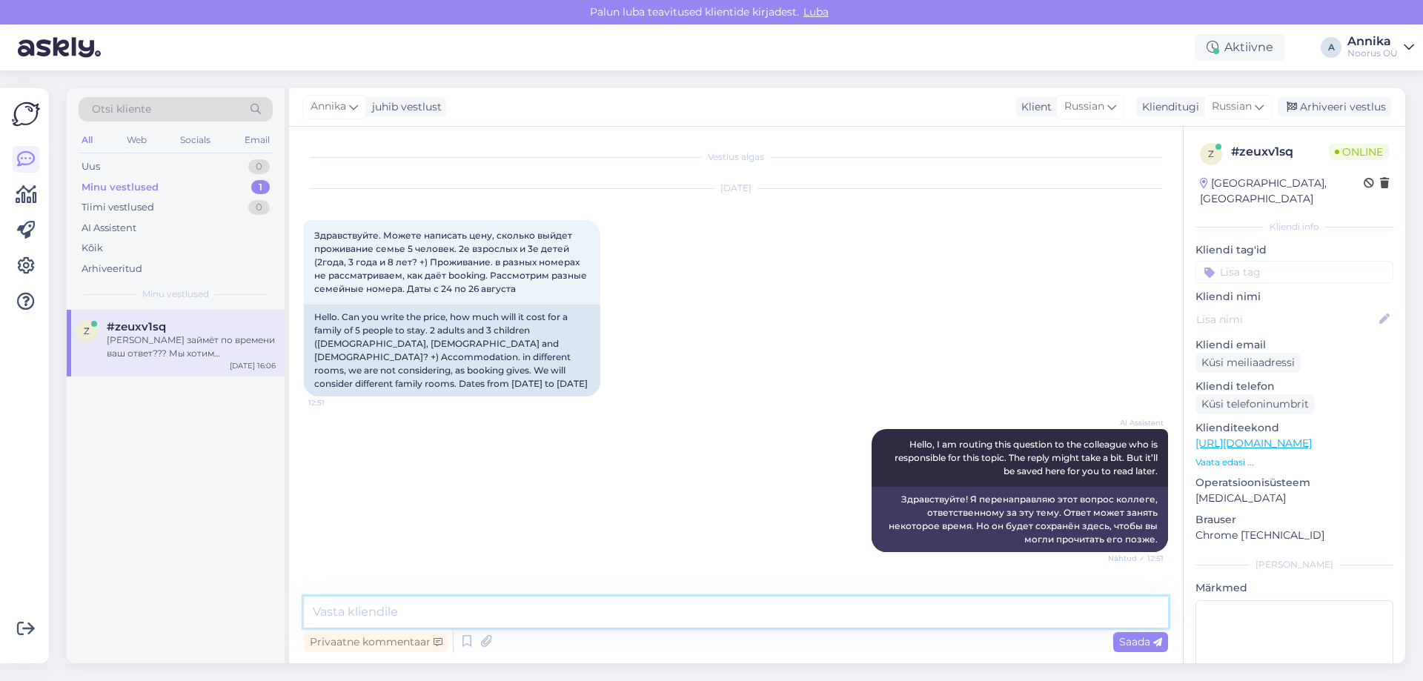
click at [357, 604] on textarea at bounding box center [736, 612] width 864 height 31
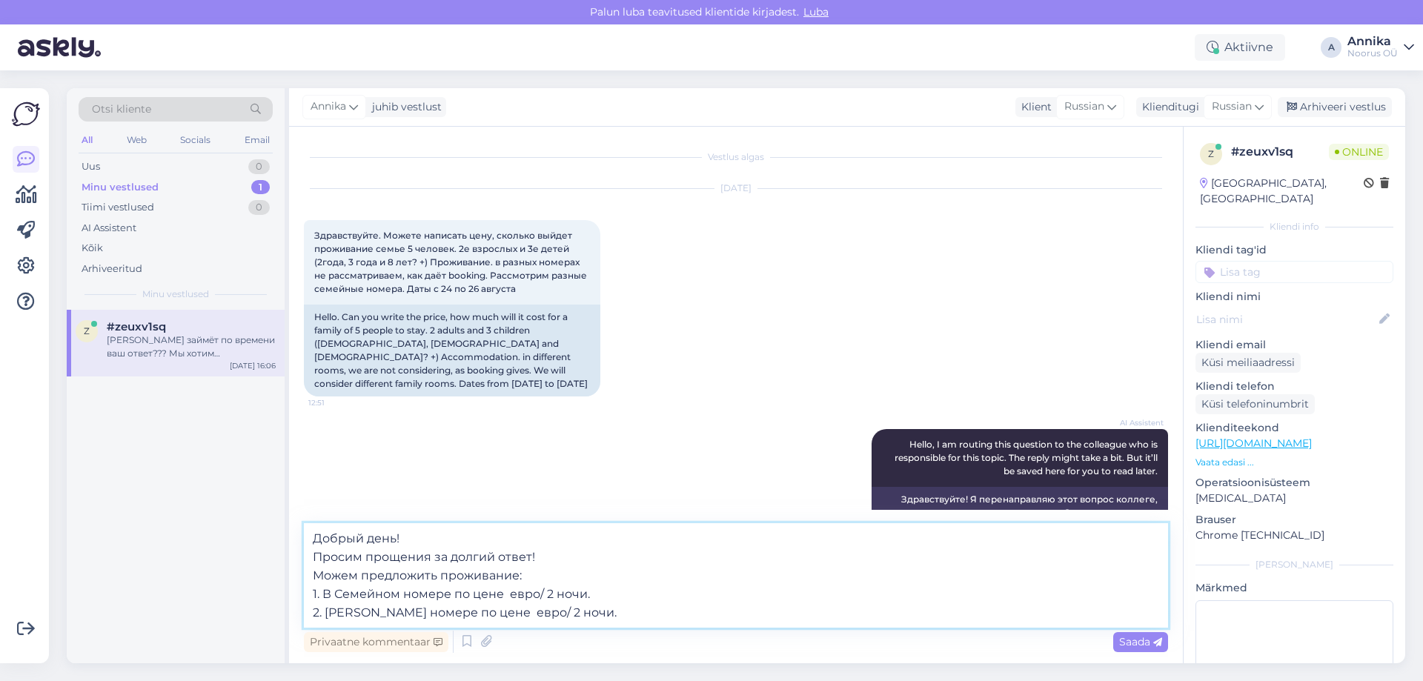
click at [635, 586] on textarea "Добрый день! Просим прощения за долгий ответ! Можем предложить проживание: 1. В…" at bounding box center [736, 575] width 864 height 105
click at [509, 595] on textarea "Добрый день! Просим прощения за долгий ответ! Можем предложить проживание: 1. В…" at bounding box center [736, 575] width 864 height 105
click at [520, 608] on textarea "Добрый день! Просим прощения за долгий ответ! Можем предложить проживание: 1. В…" at bounding box center [736, 575] width 864 height 105
click at [899, 612] on textarea "Добрый день! Просим прощения за долгий ответ! Можем предложить проживание: 1. В…" at bounding box center [736, 575] width 864 height 105
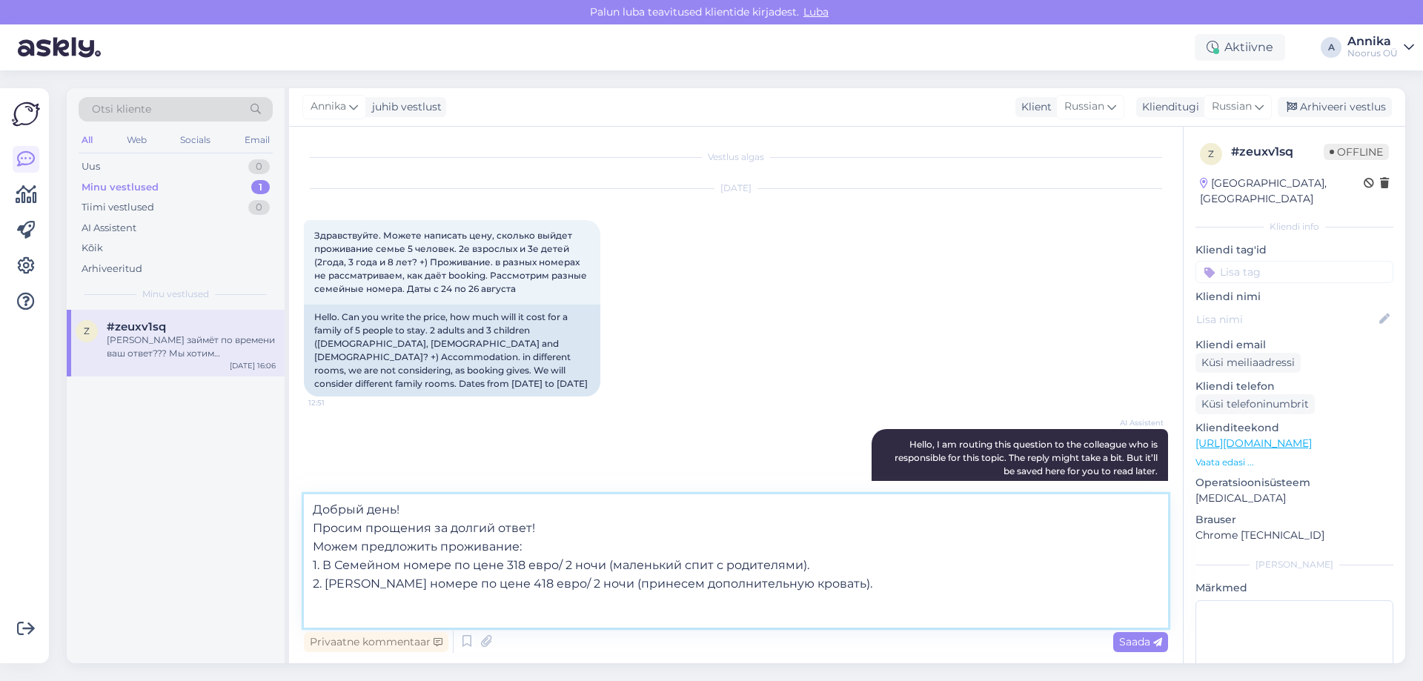
paste textarea "В стоимость входит: • Проживание • Завтрак-buffet • Неограниченное посещение ба…"
type textarea "Добрый день! Просим прощения за долгий ответ! Можем предложить проживание: 1. В…"
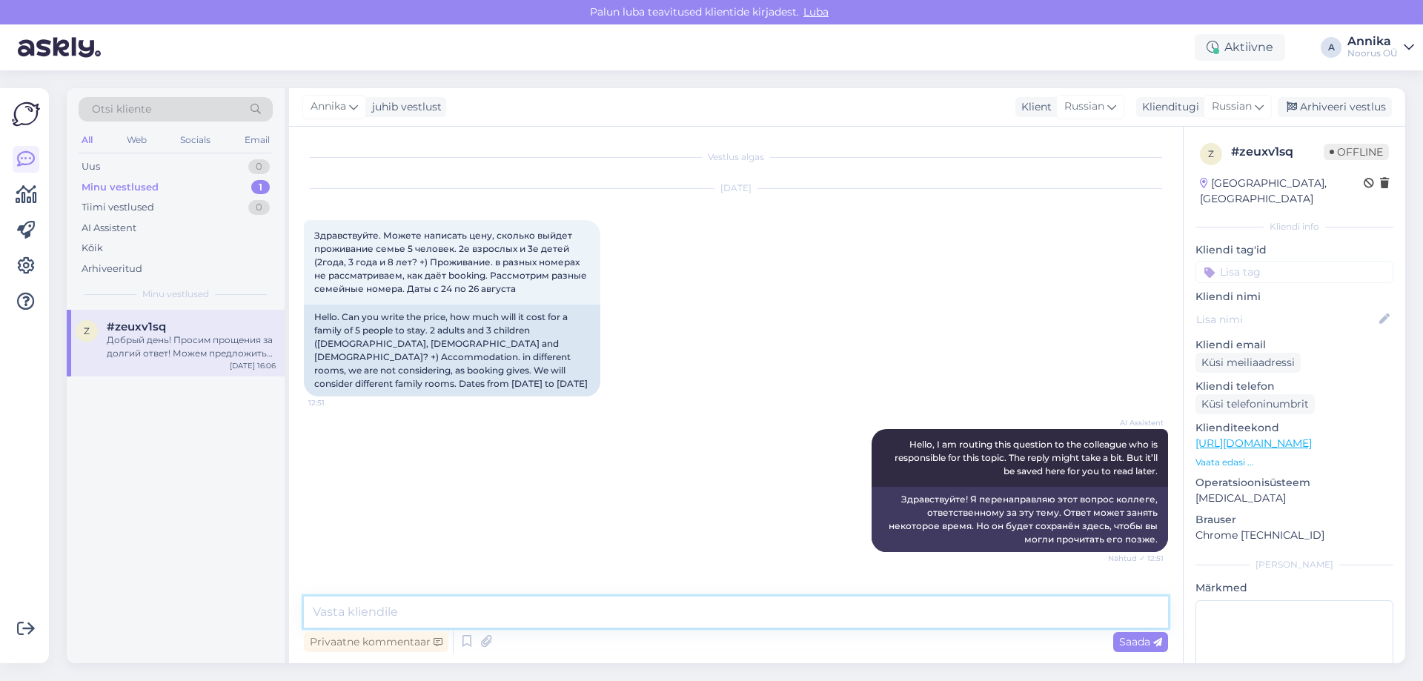
scroll to position [421, 0]
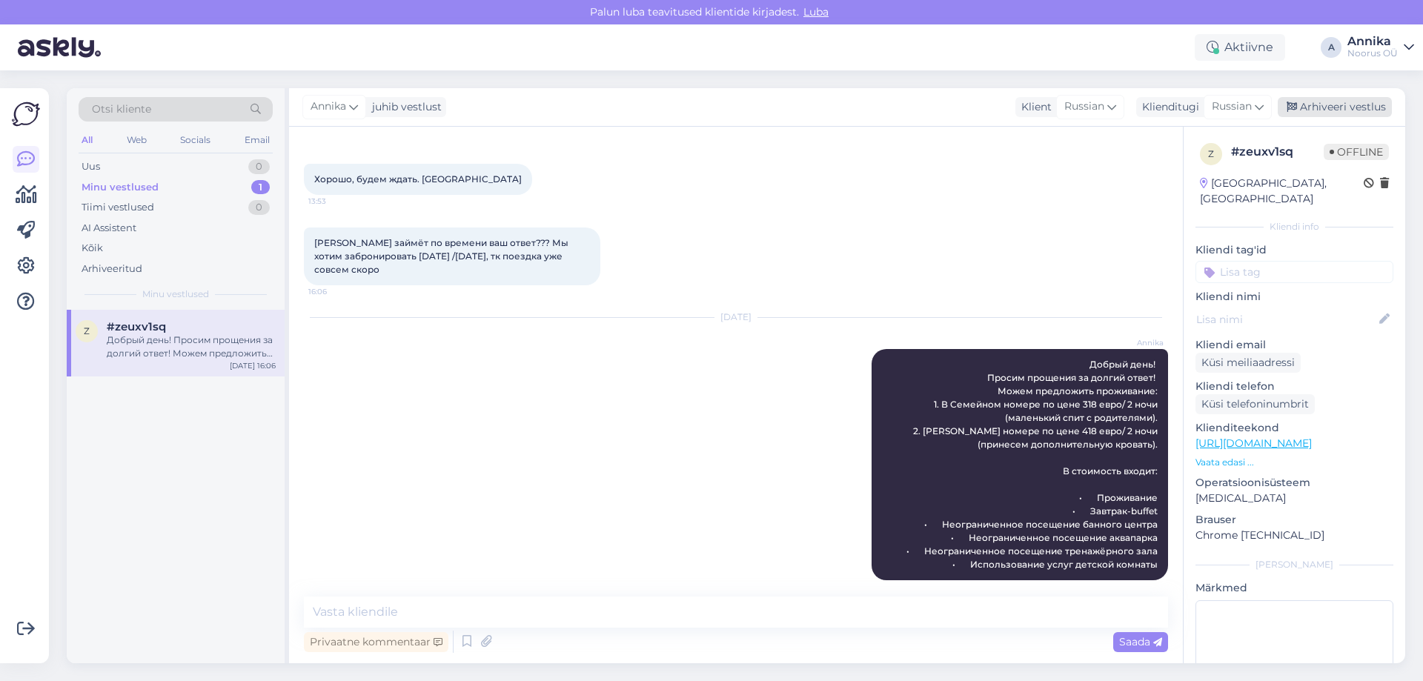
click at [1352, 114] on div "Arhiveeri vestlus" at bounding box center [1335, 107] width 114 height 20
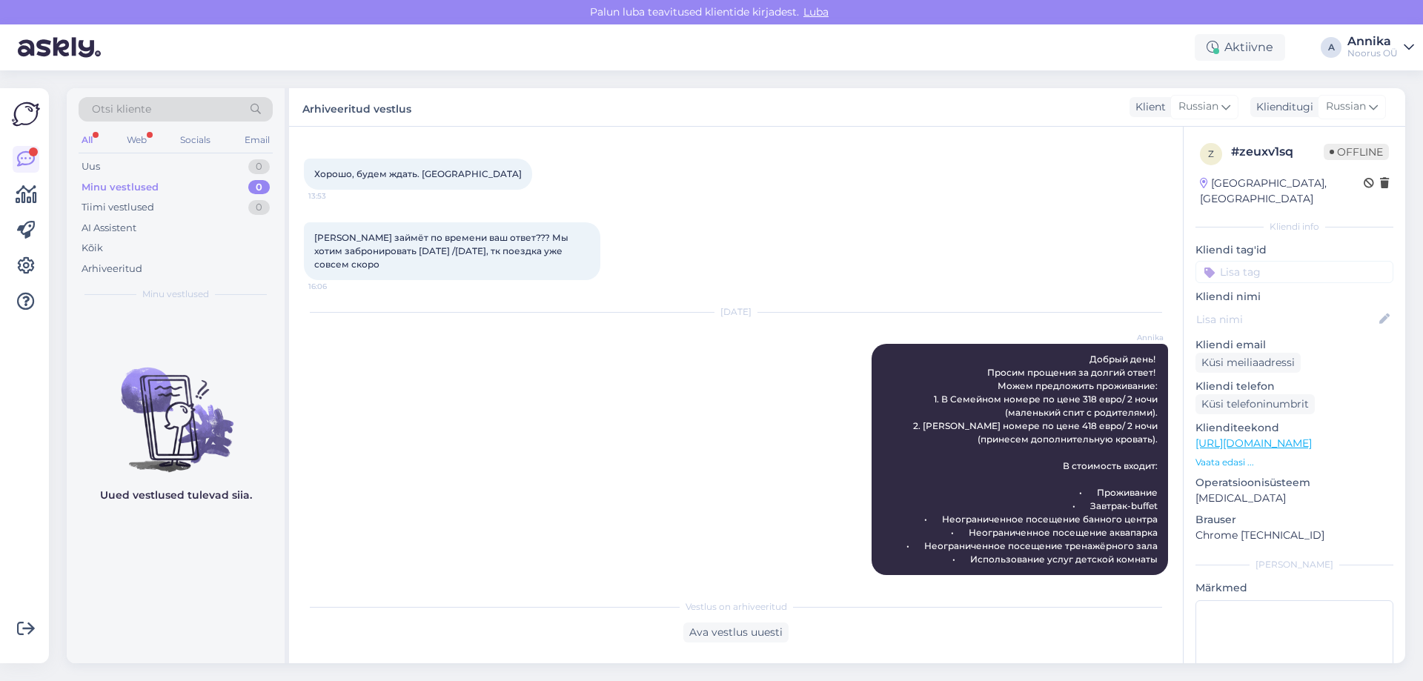
scroll to position [698, 0]
